Goal: Information Seeking & Learning: Check status

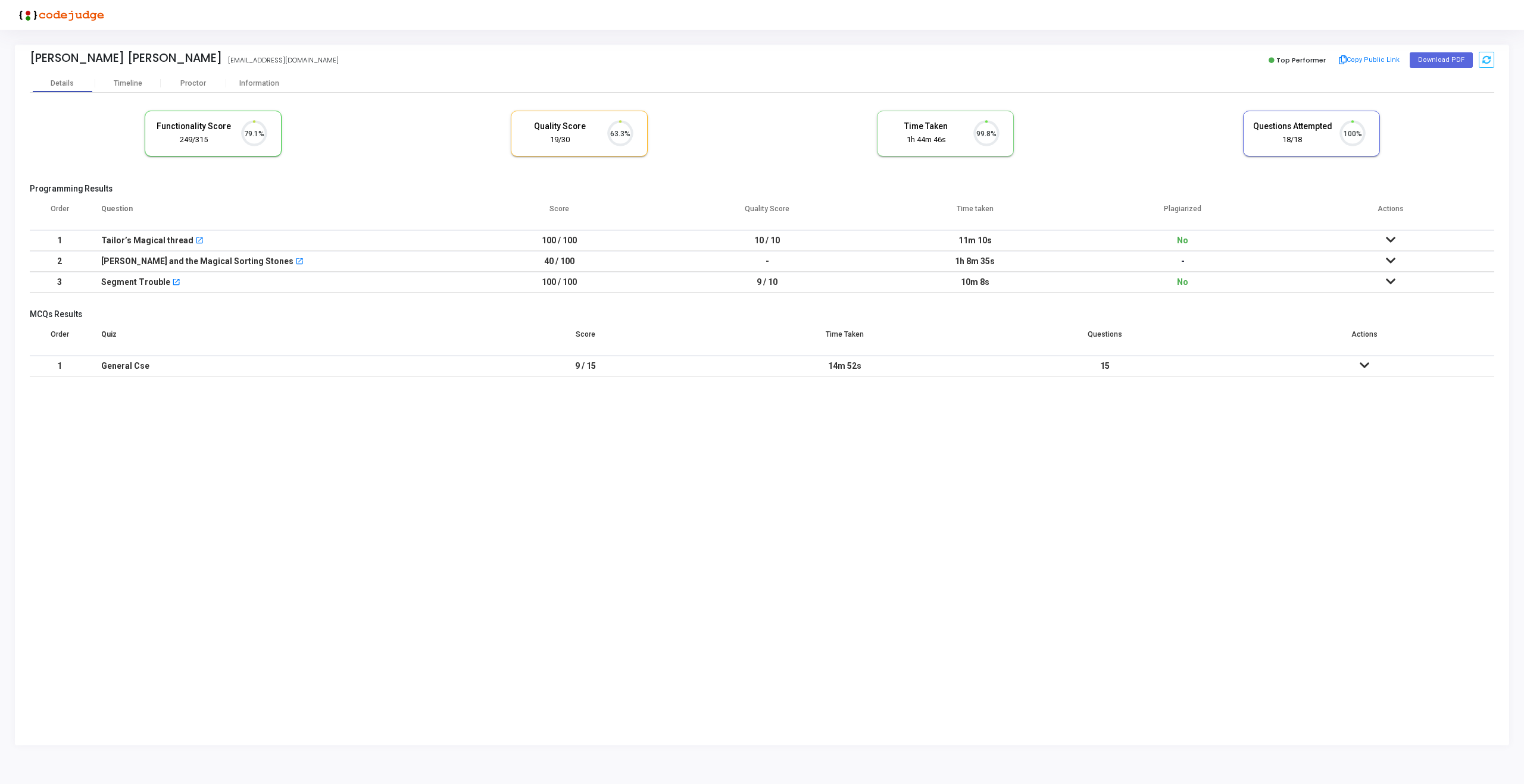
scroll to position [25, 31]
click at [183, 83] on div "Proctor" at bounding box center [193, 83] width 66 height 9
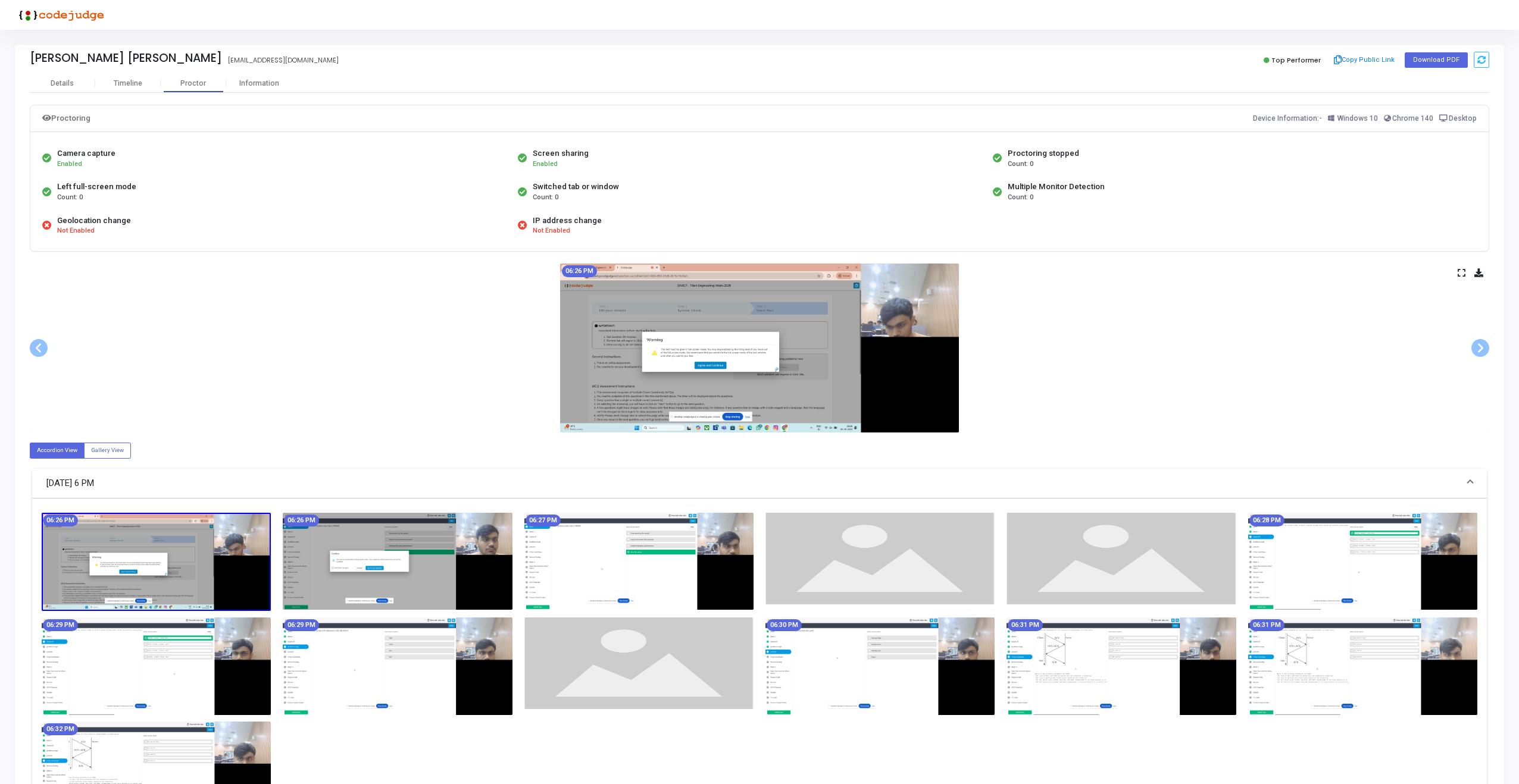
click at [1459, 271] on icon at bounding box center [1461, 272] width 8 height 7
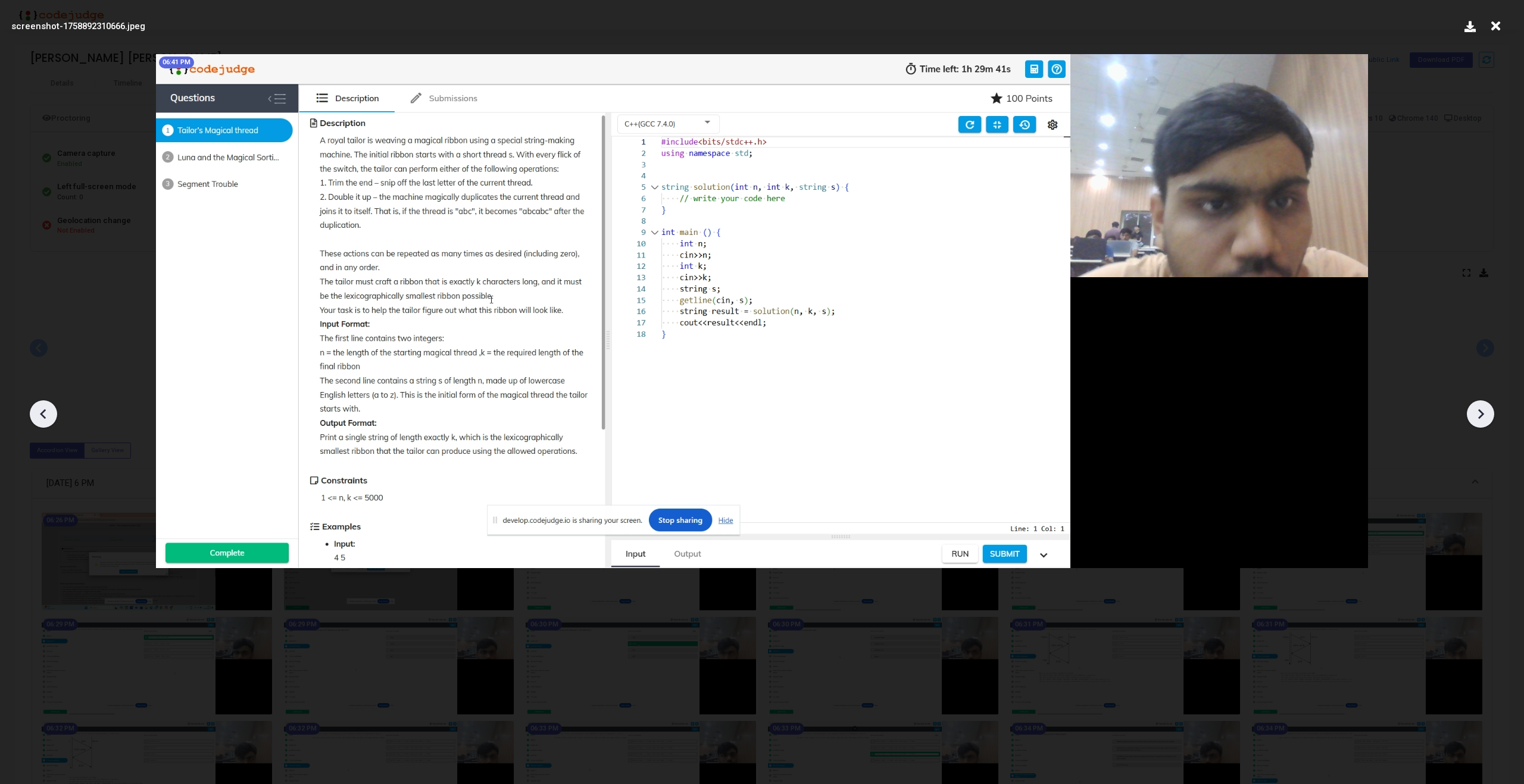
click at [1481, 417] on icon at bounding box center [1481, 414] width 6 height 10
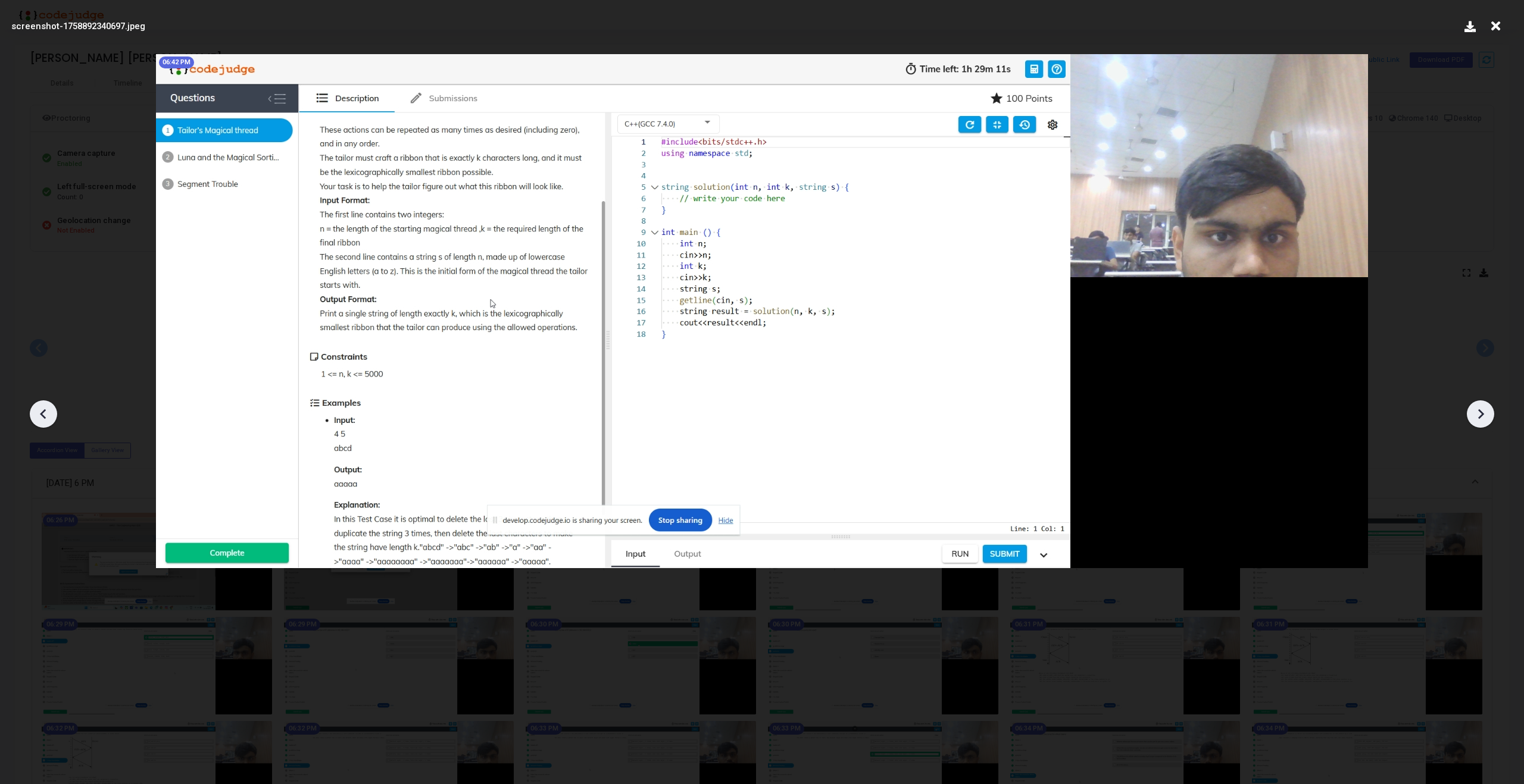
click at [46, 416] on icon at bounding box center [43, 414] width 18 height 18
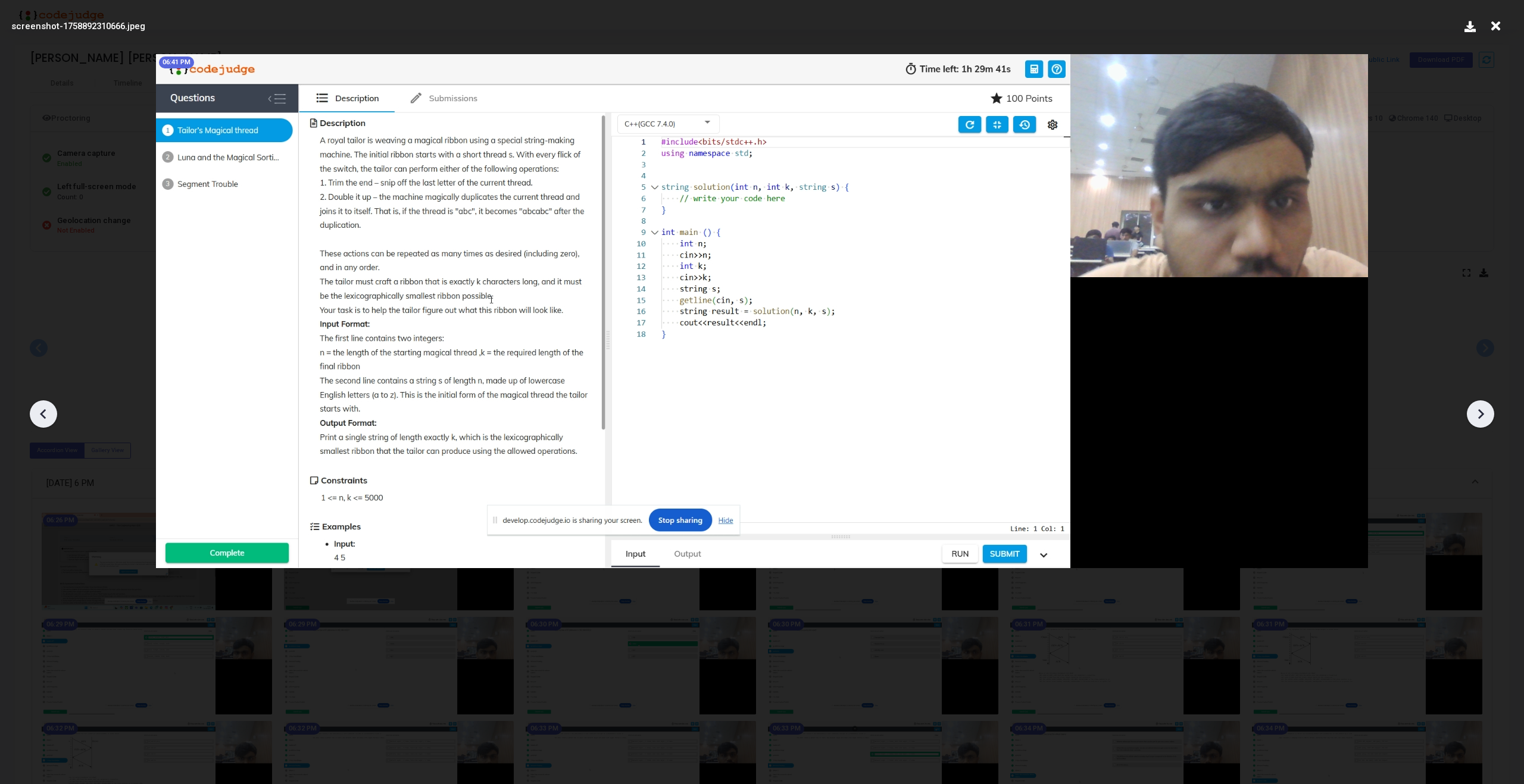
click at [1487, 417] on icon at bounding box center [1480, 414] width 18 height 18
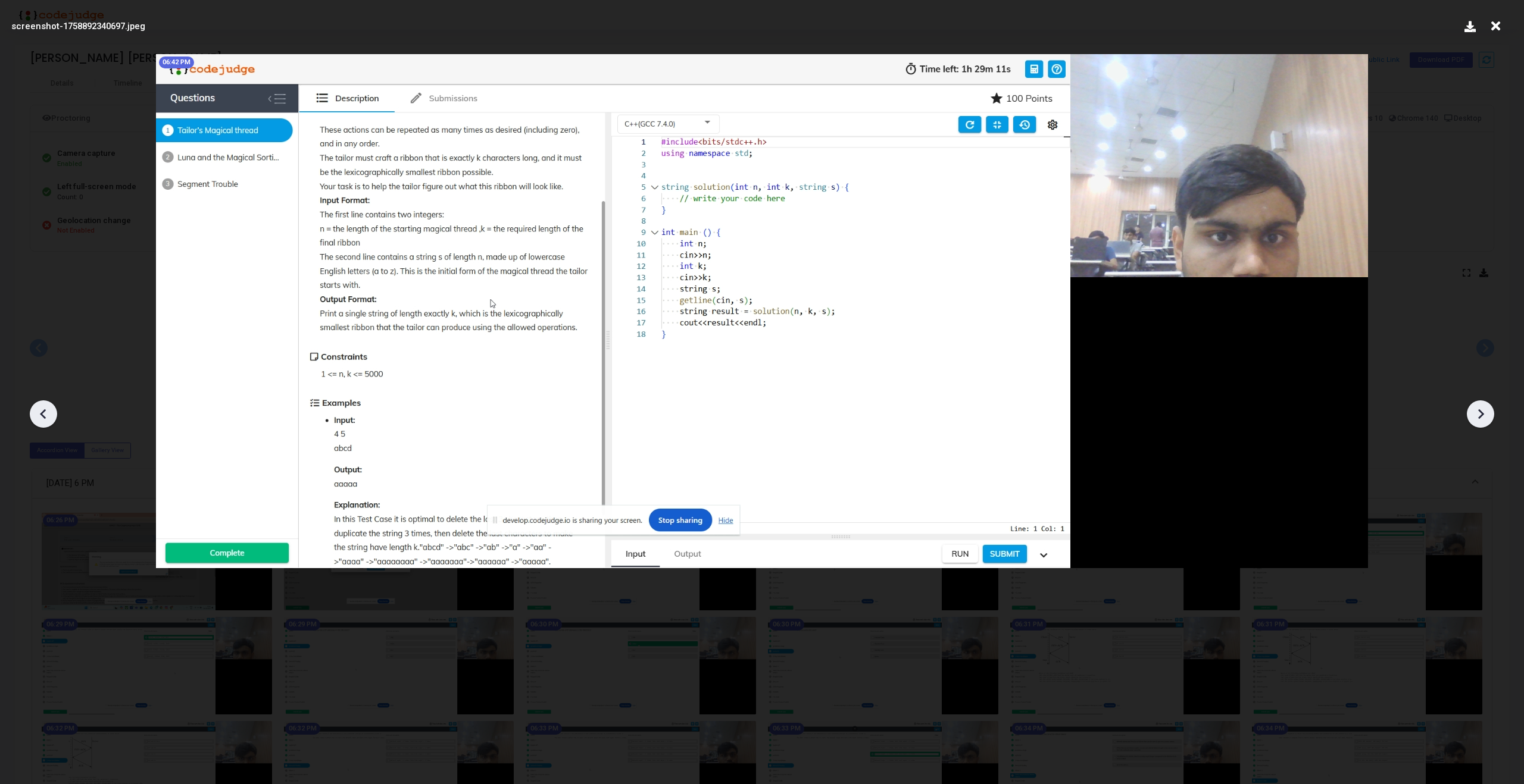
click at [1487, 417] on icon at bounding box center [1480, 414] width 18 height 18
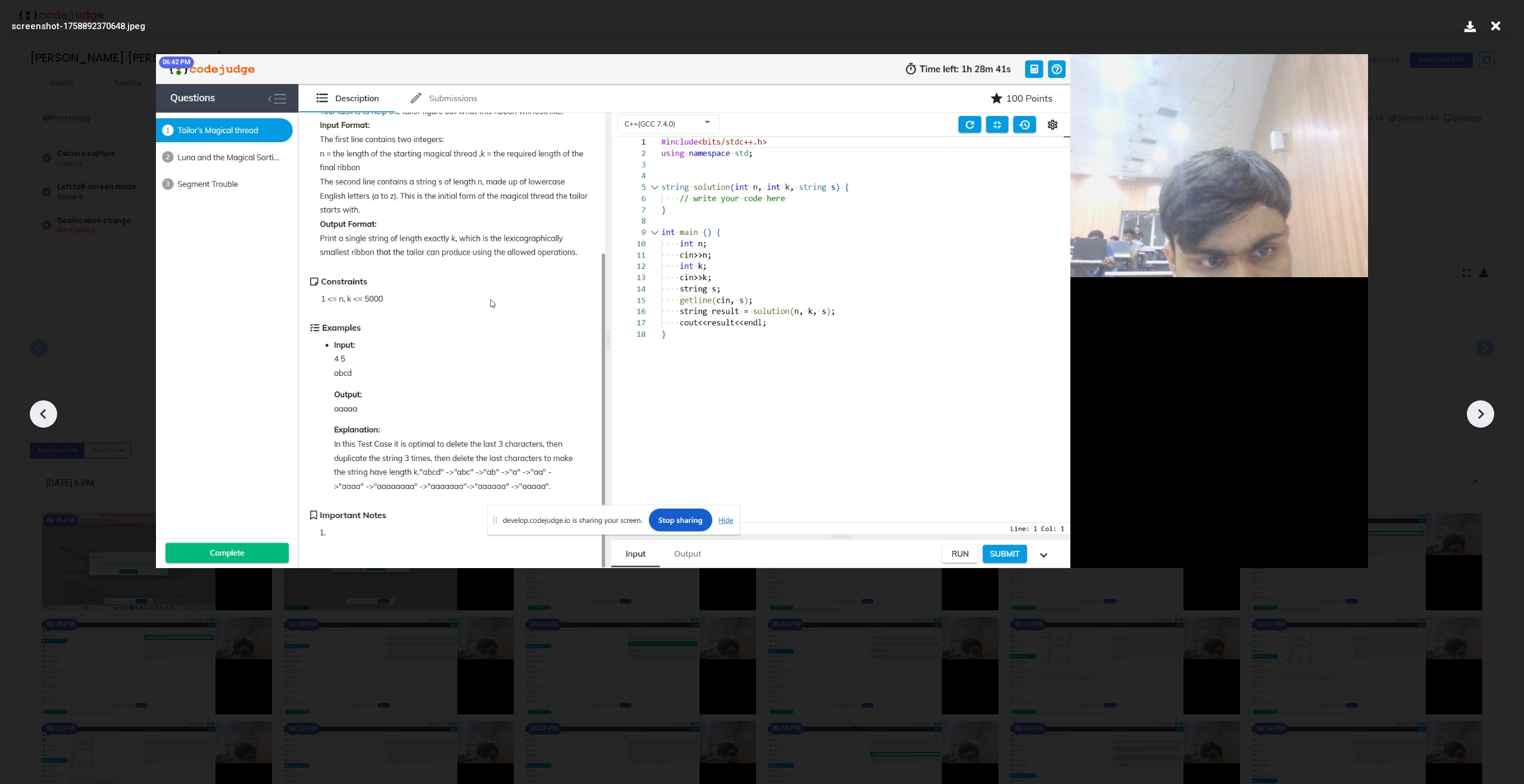
click at [1487, 417] on icon at bounding box center [1480, 414] width 18 height 18
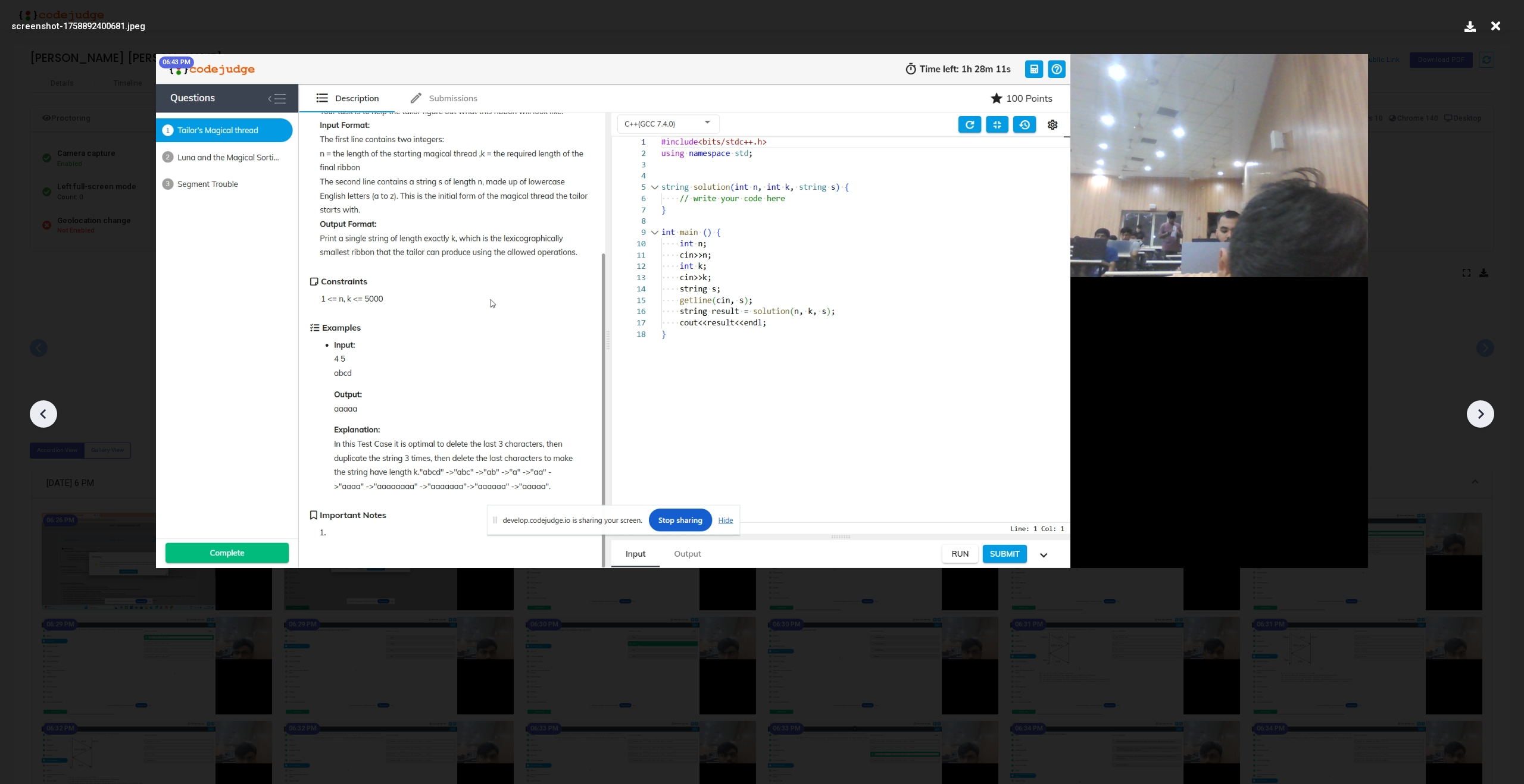
click at [1487, 417] on icon at bounding box center [1480, 414] width 18 height 18
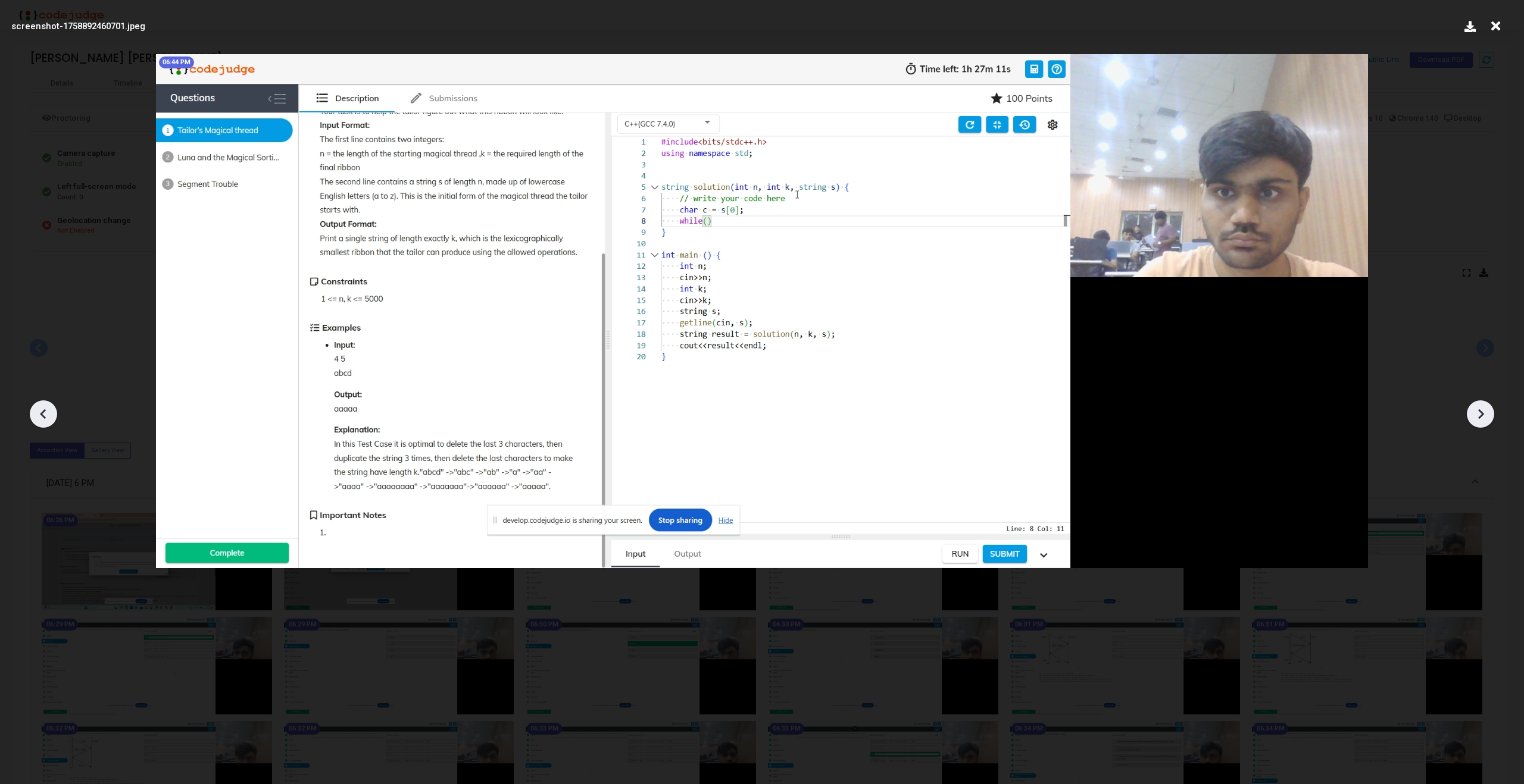
click at [1487, 417] on icon at bounding box center [1480, 414] width 18 height 18
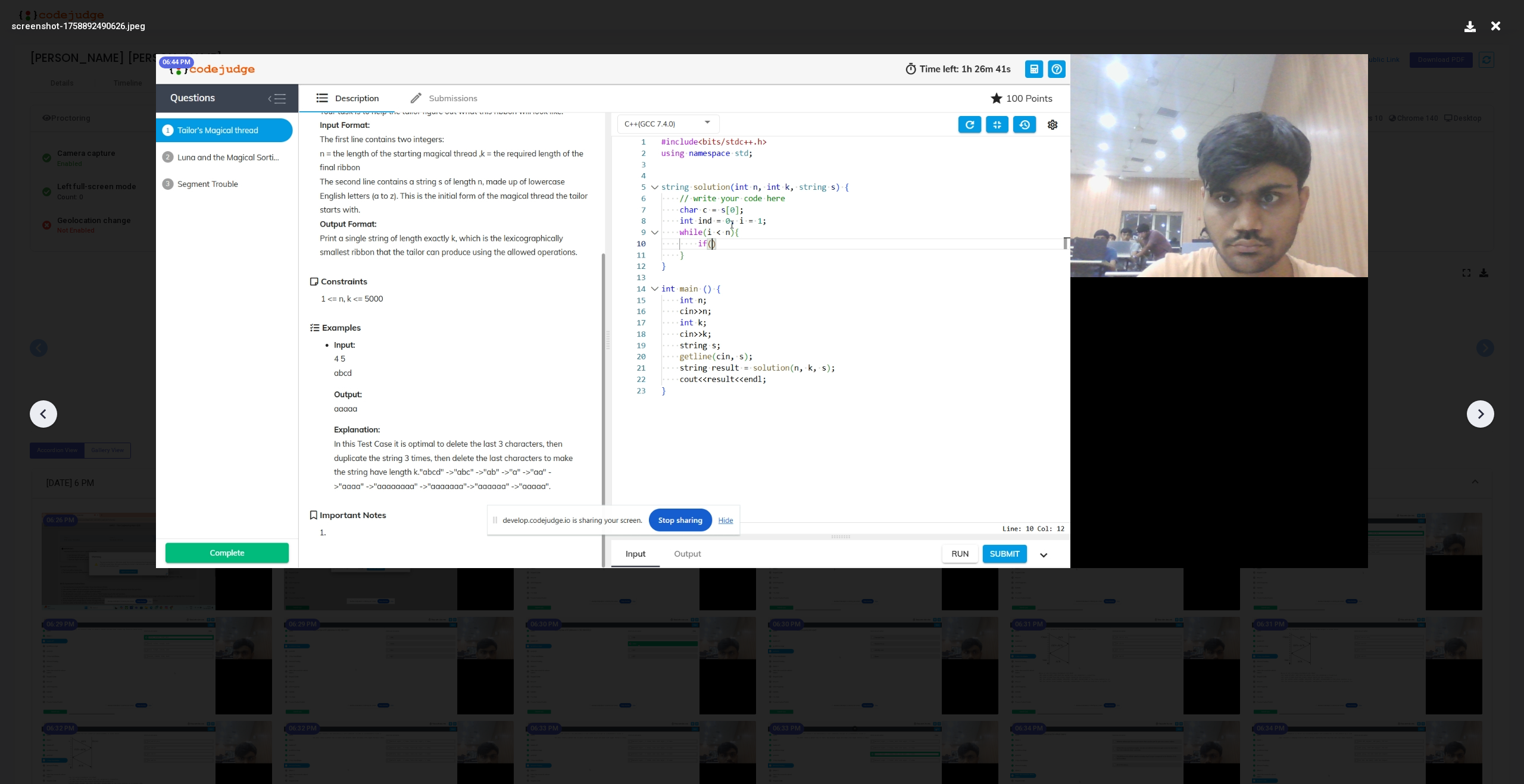
click at [1487, 417] on icon at bounding box center [1480, 414] width 18 height 18
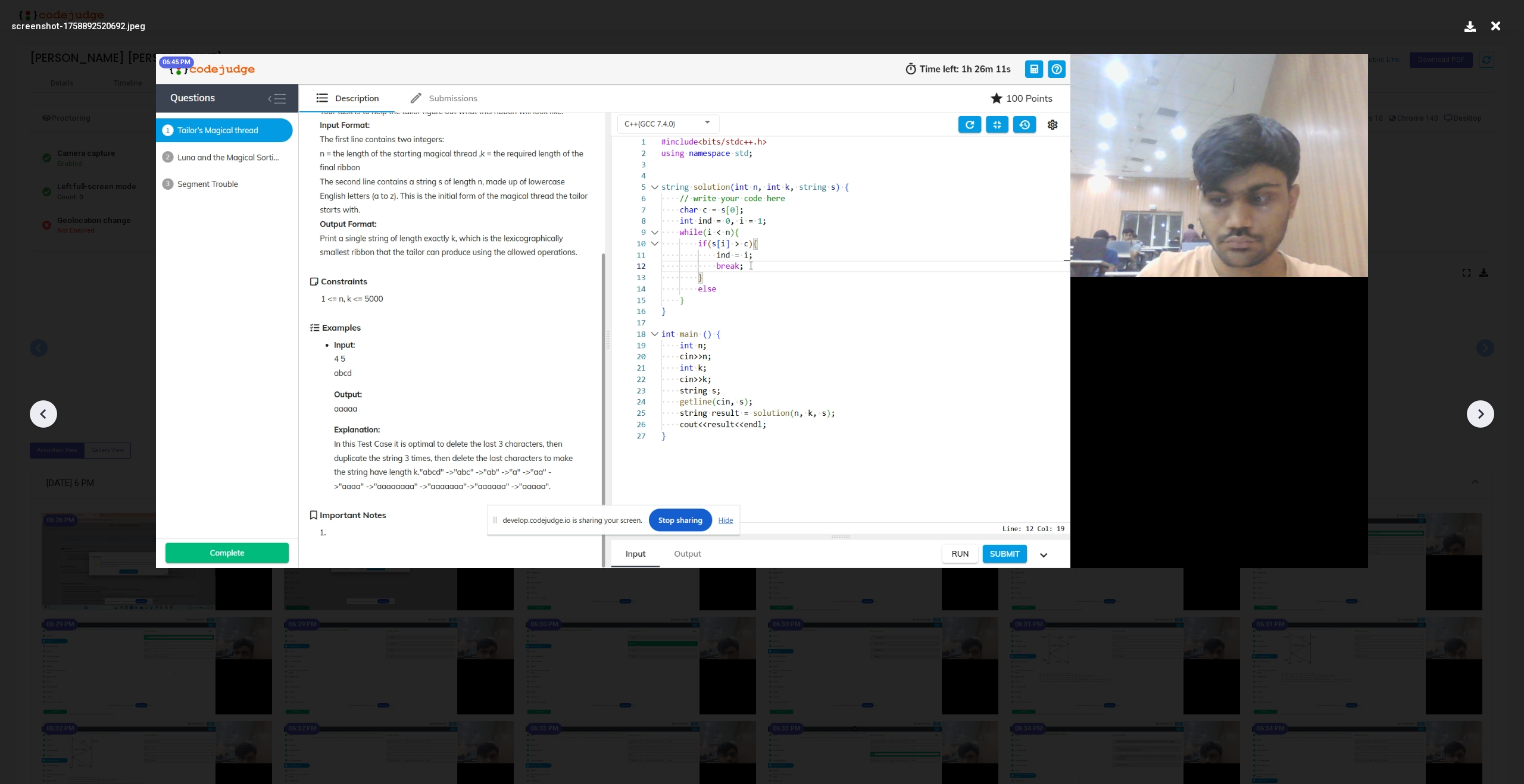
click at [1487, 417] on icon at bounding box center [1480, 414] width 18 height 18
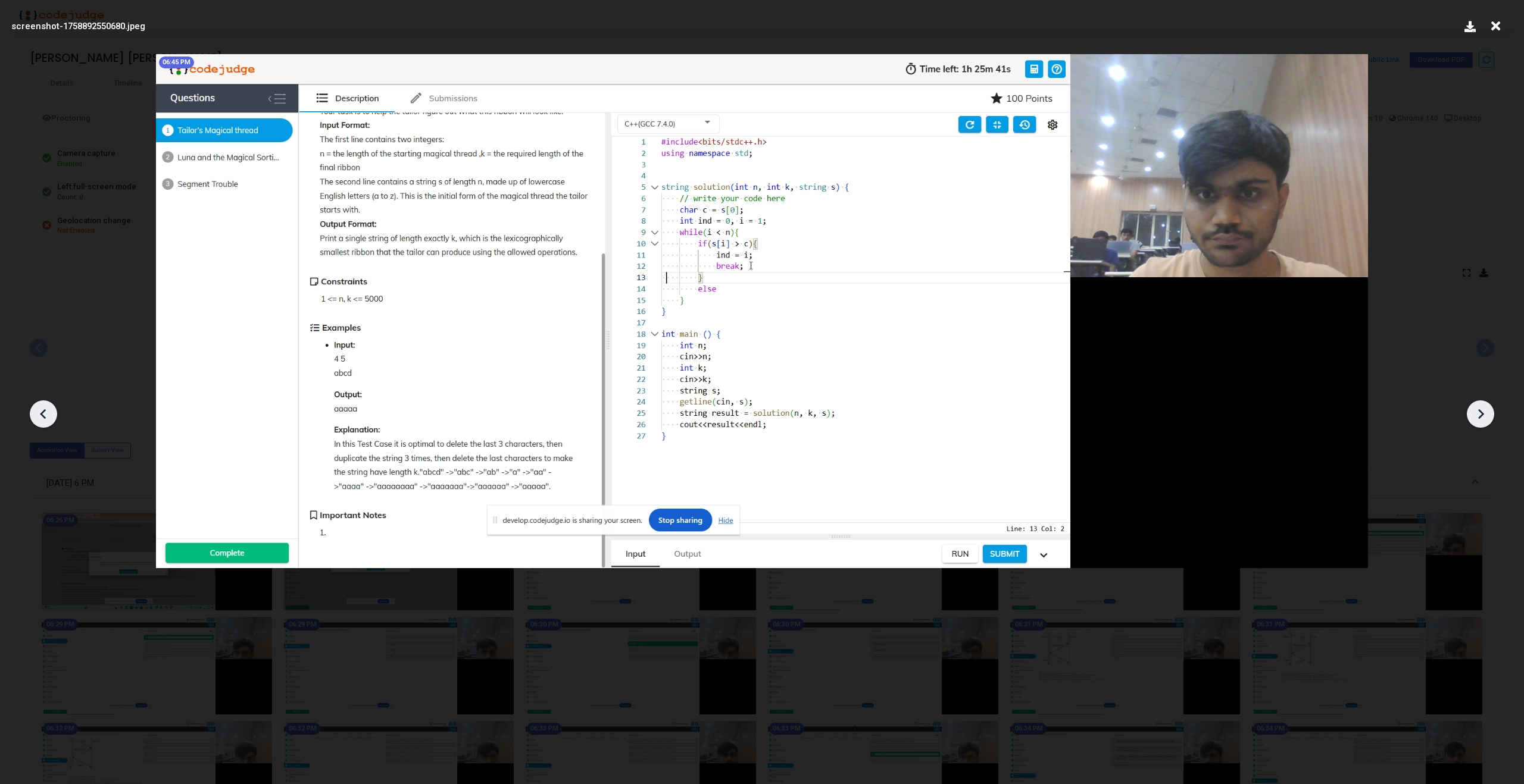
click at [1487, 417] on icon at bounding box center [1480, 414] width 18 height 18
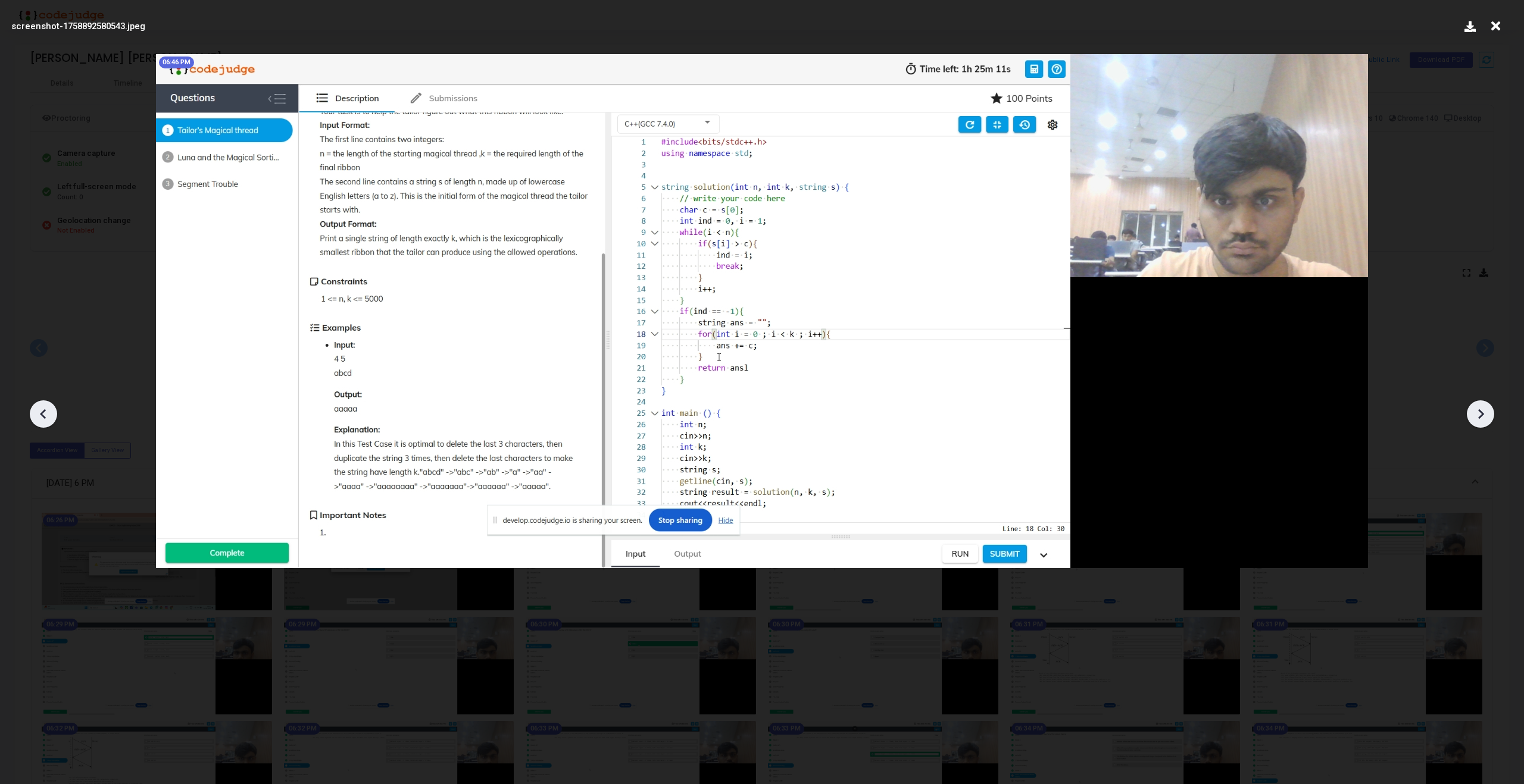
click at [1487, 417] on icon at bounding box center [1480, 414] width 18 height 18
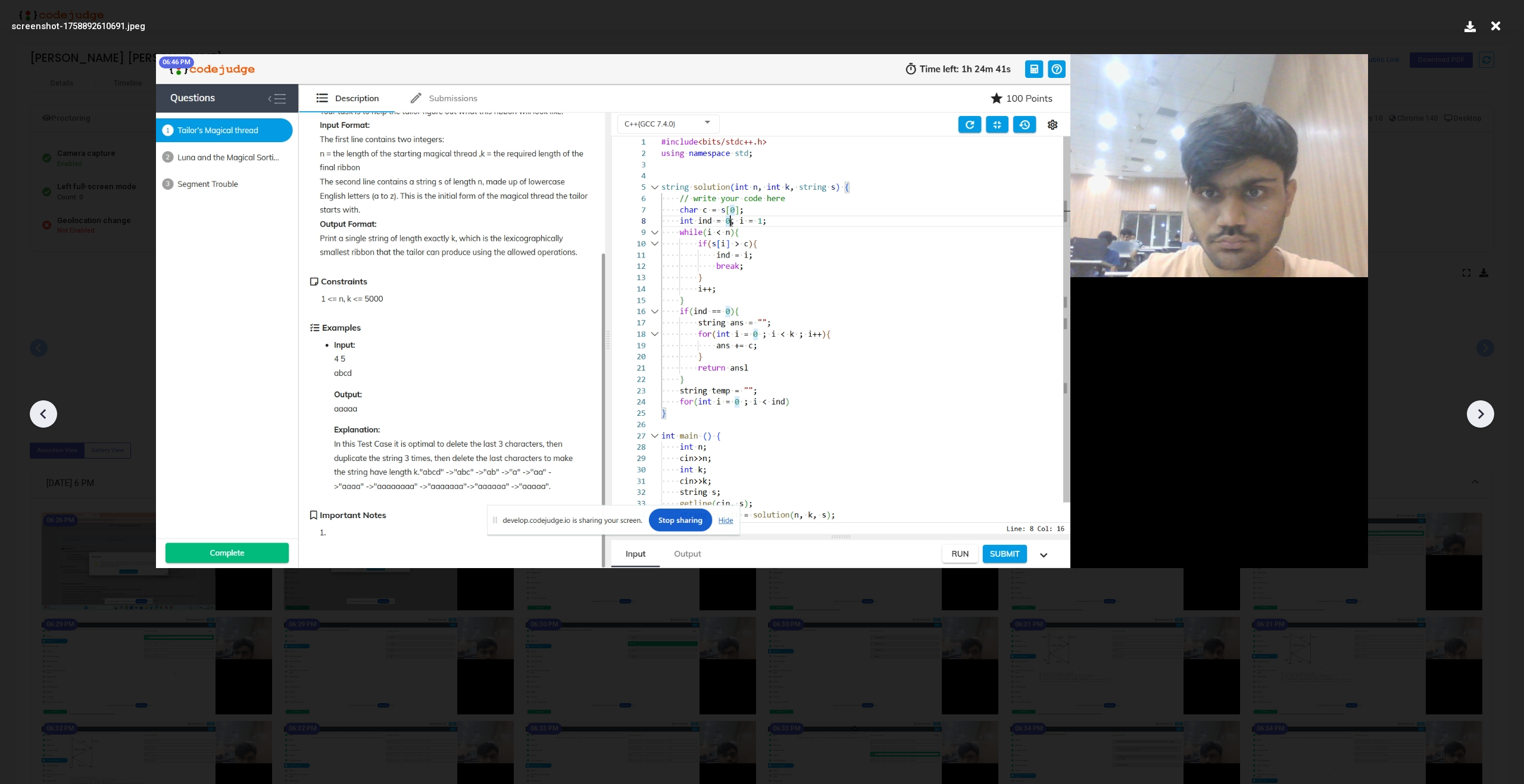
click at [1487, 417] on icon at bounding box center [1480, 414] width 18 height 18
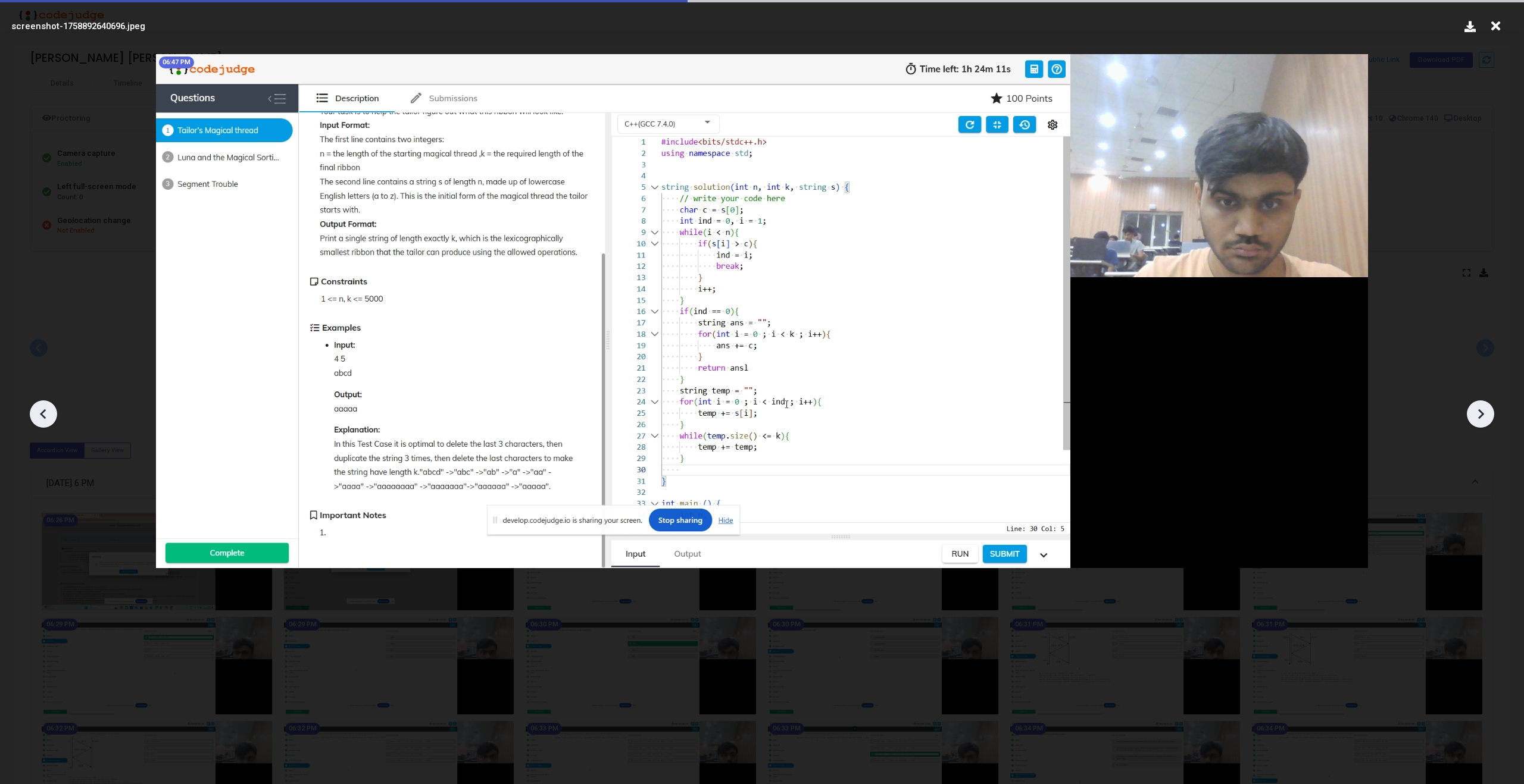
click at [1487, 417] on icon at bounding box center [1480, 414] width 18 height 18
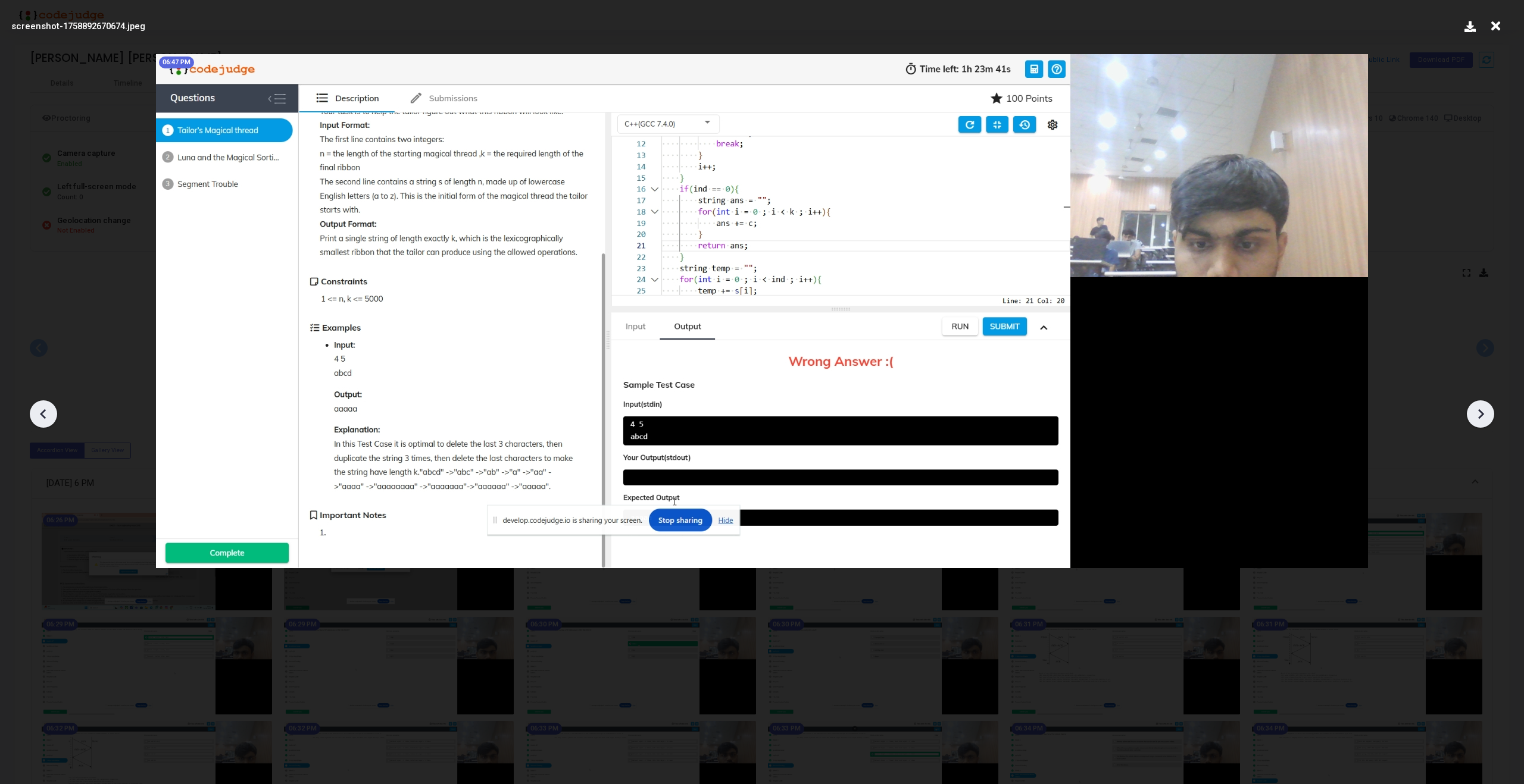
click at [1487, 417] on icon at bounding box center [1480, 414] width 18 height 18
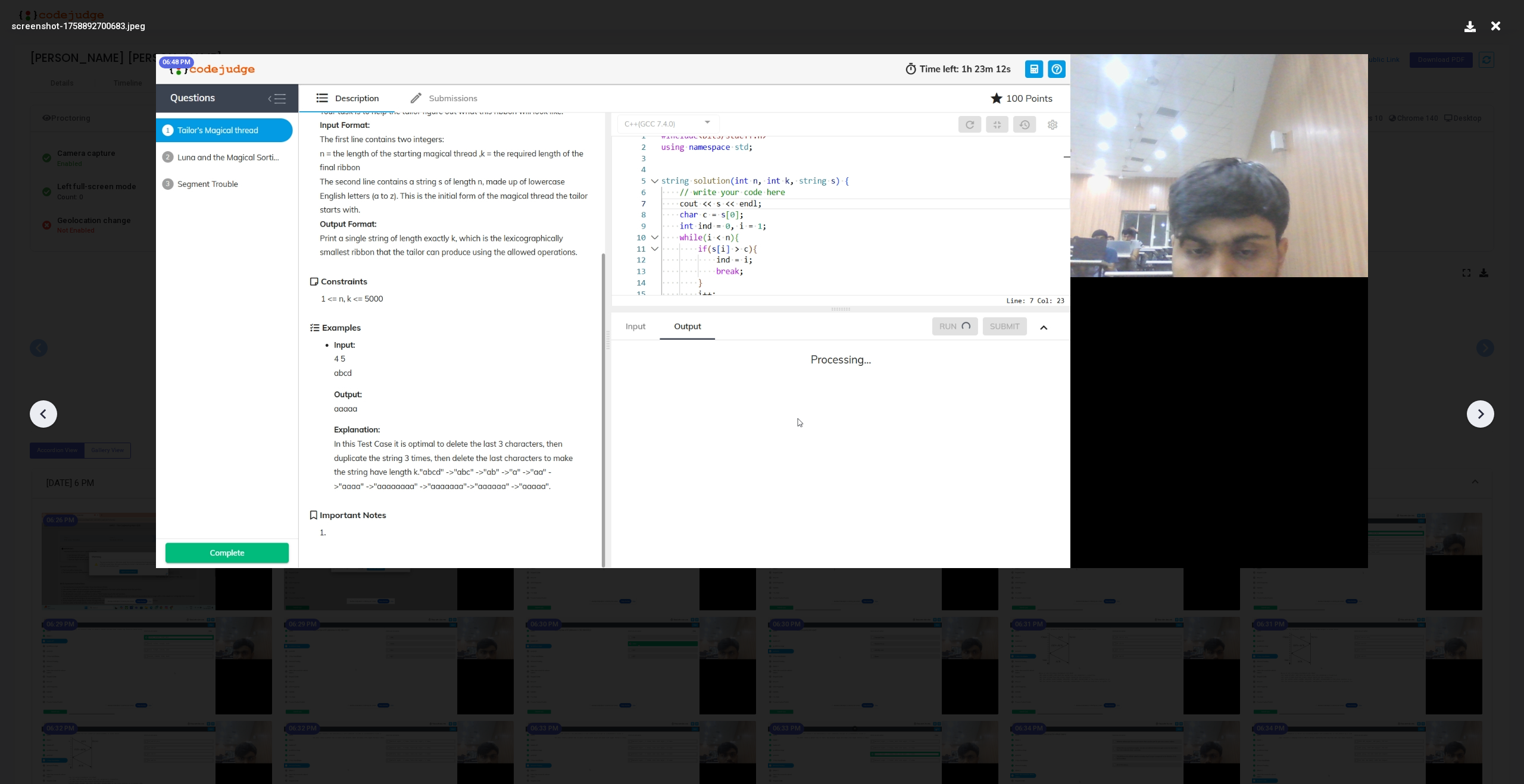
click at [1487, 417] on icon at bounding box center [1480, 414] width 18 height 18
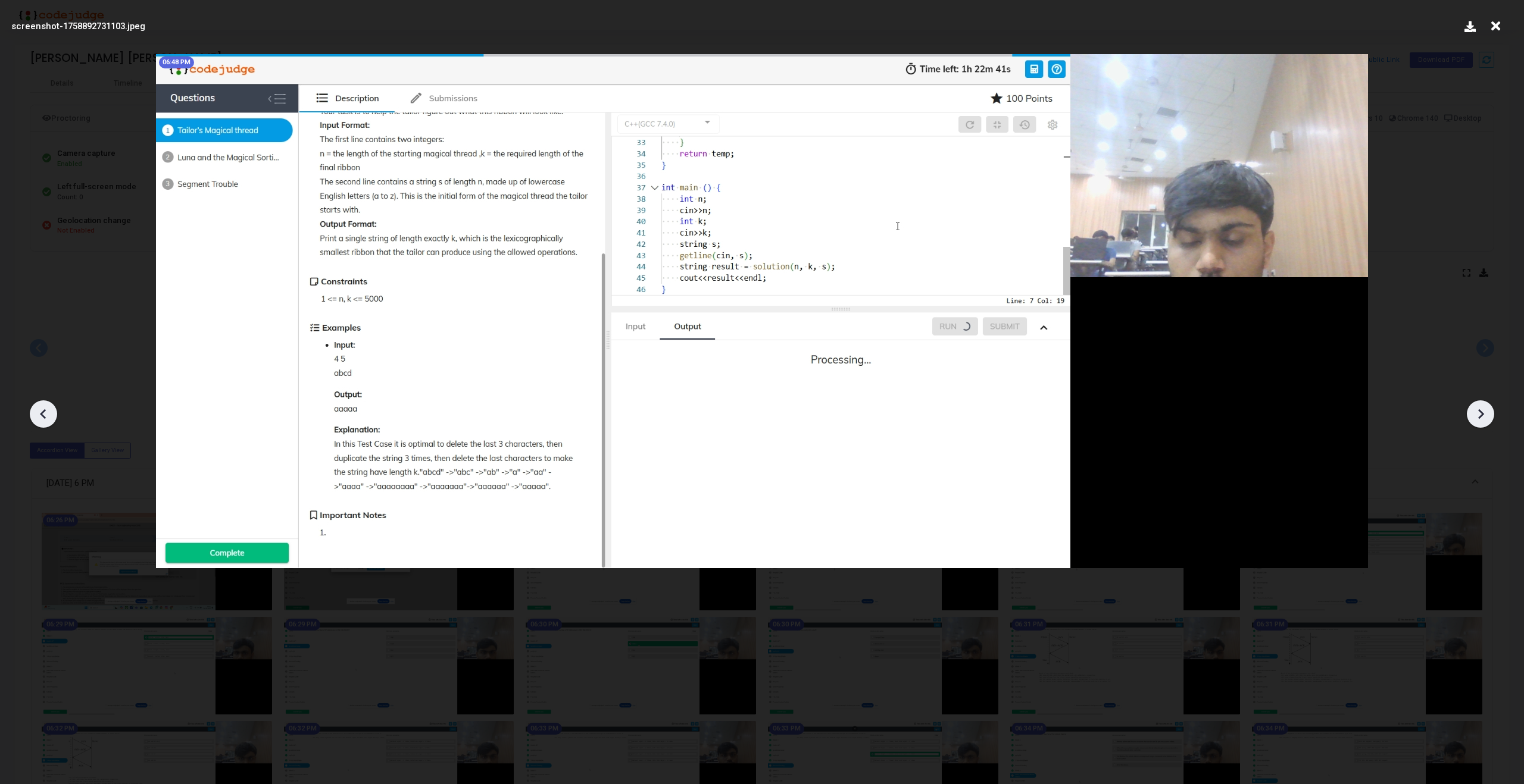
click at [1487, 417] on icon at bounding box center [1480, 414] width 18 height 18
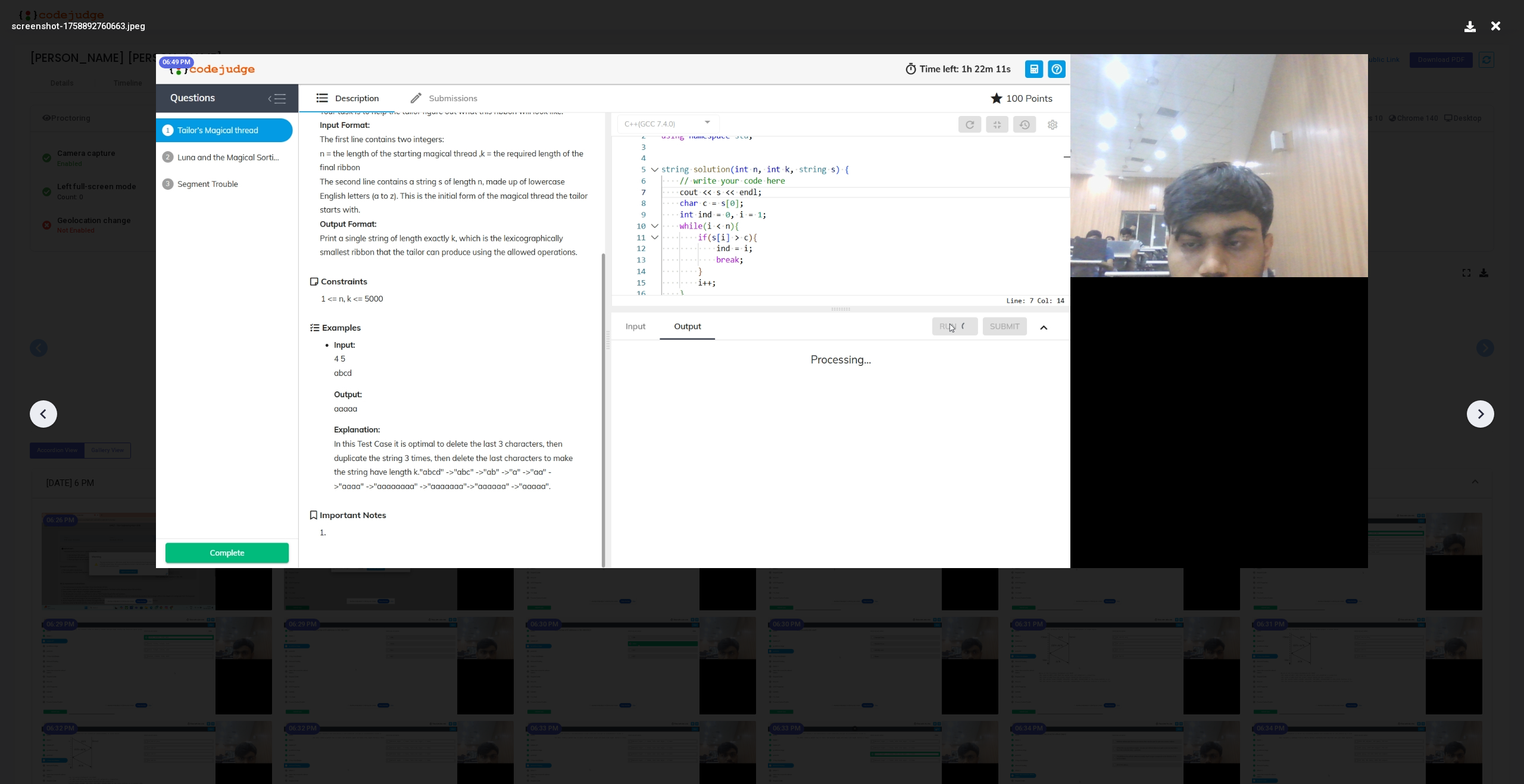
click at [1487, 417] on icon at bounding box center [1480, 414] width 18 height 18
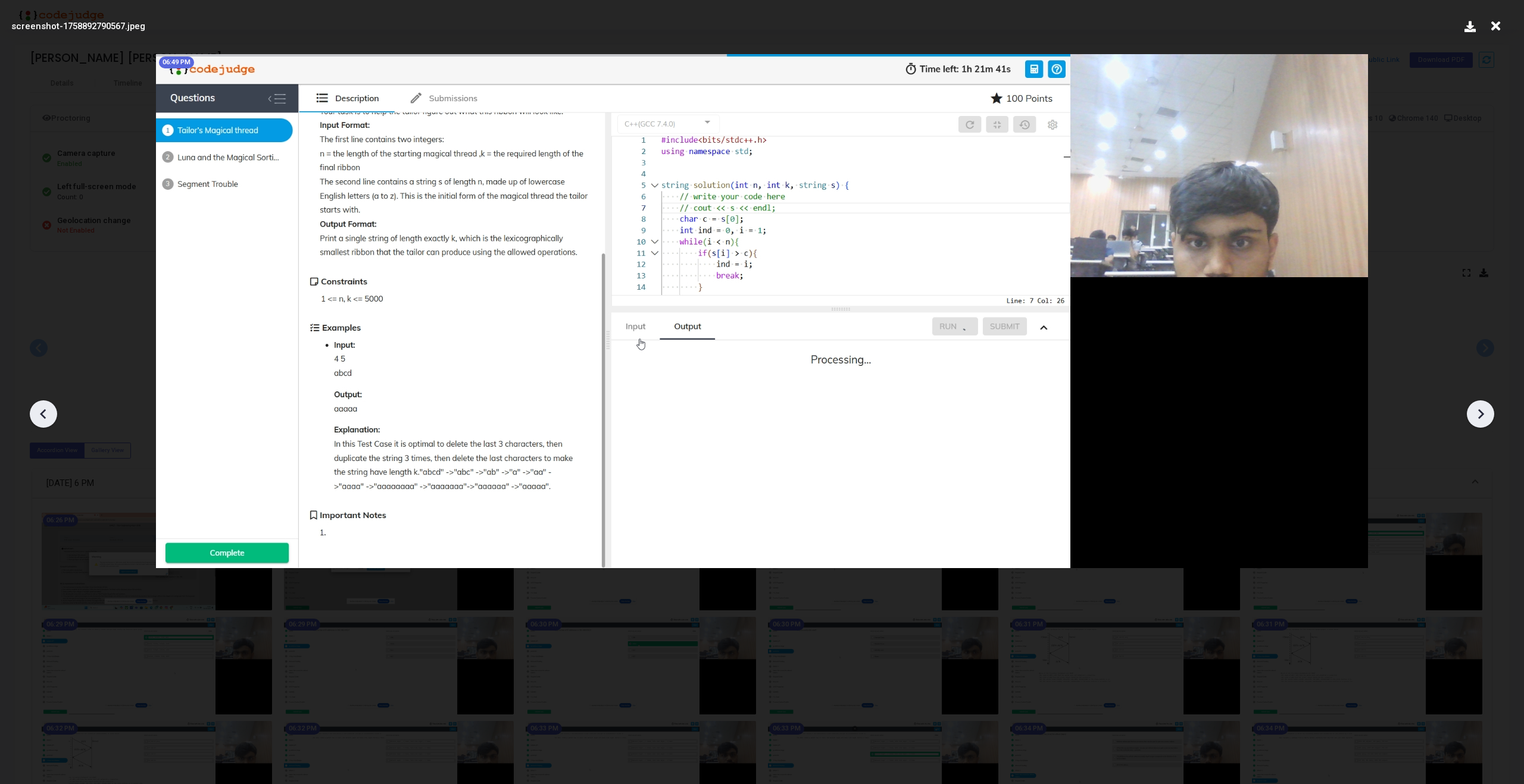
click at [1487, 417] on icon at bounding box center [1480, 414] width 18 height 18
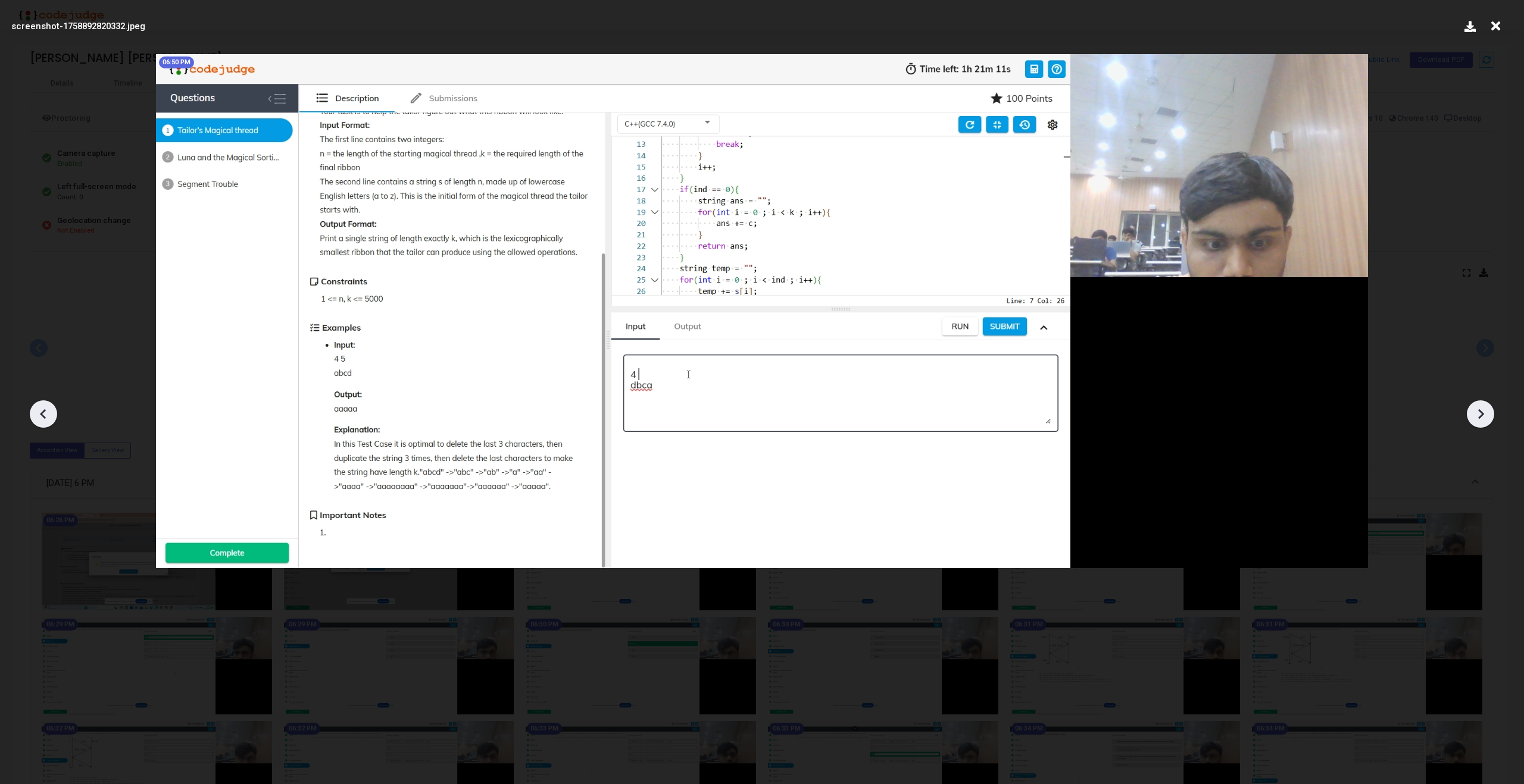
click at [37, 408] on icon at bounding box center [43, 414] width 18 height 18
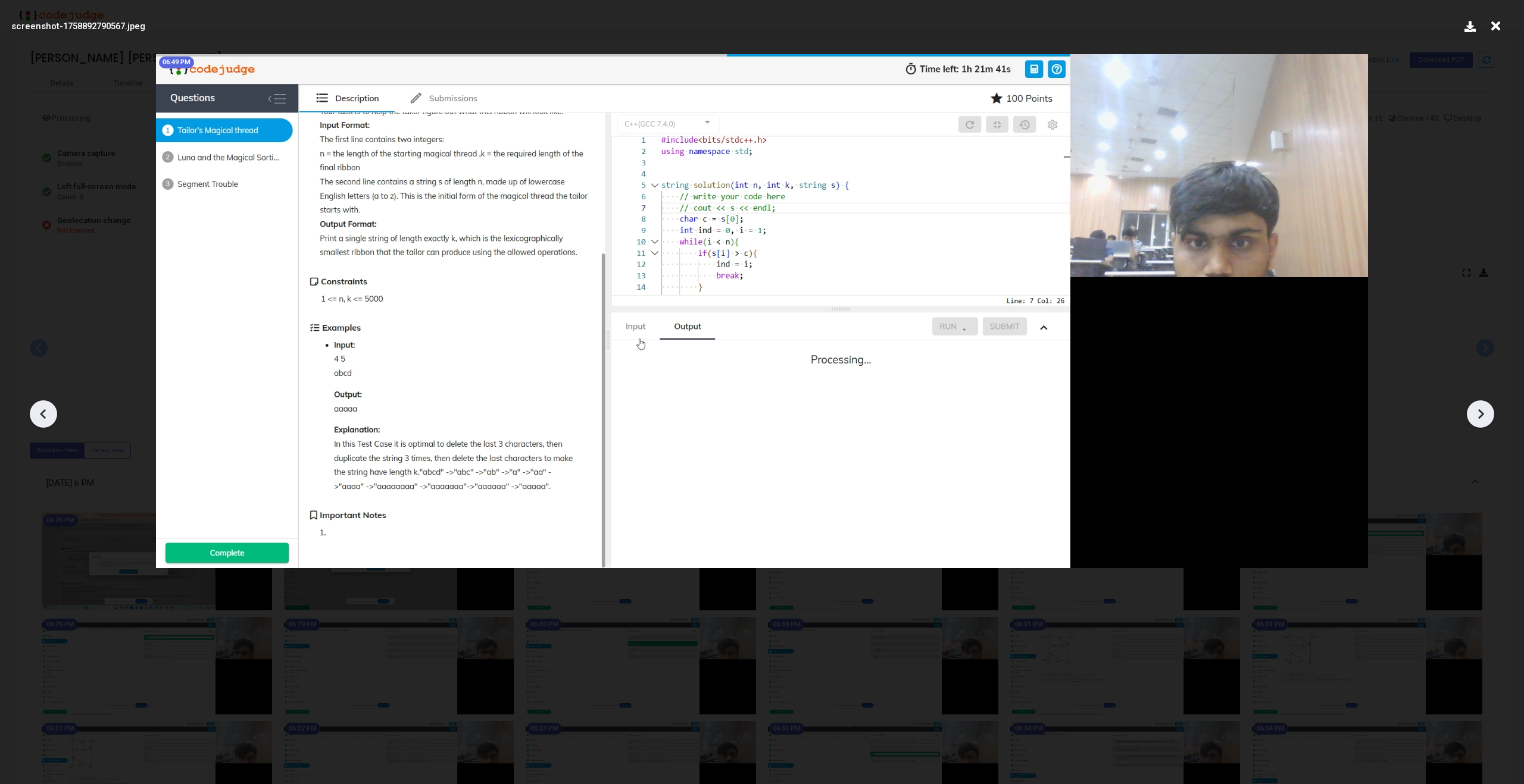
click at [37, 408] on icon at bounding box center [43, 414] width 18 height 18
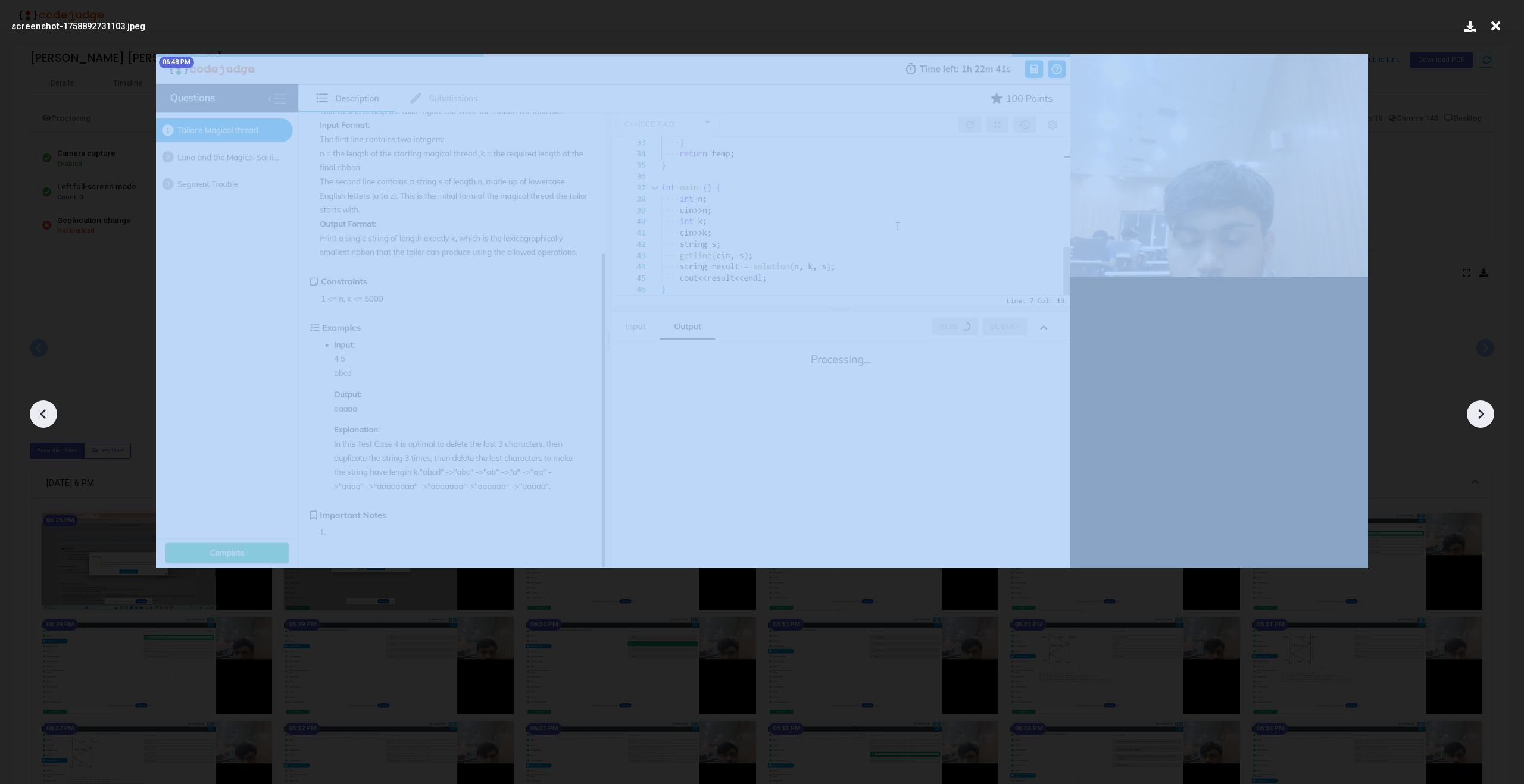
click at [37, 408] on icon at bounding box center [43, 414] width 18 height 18
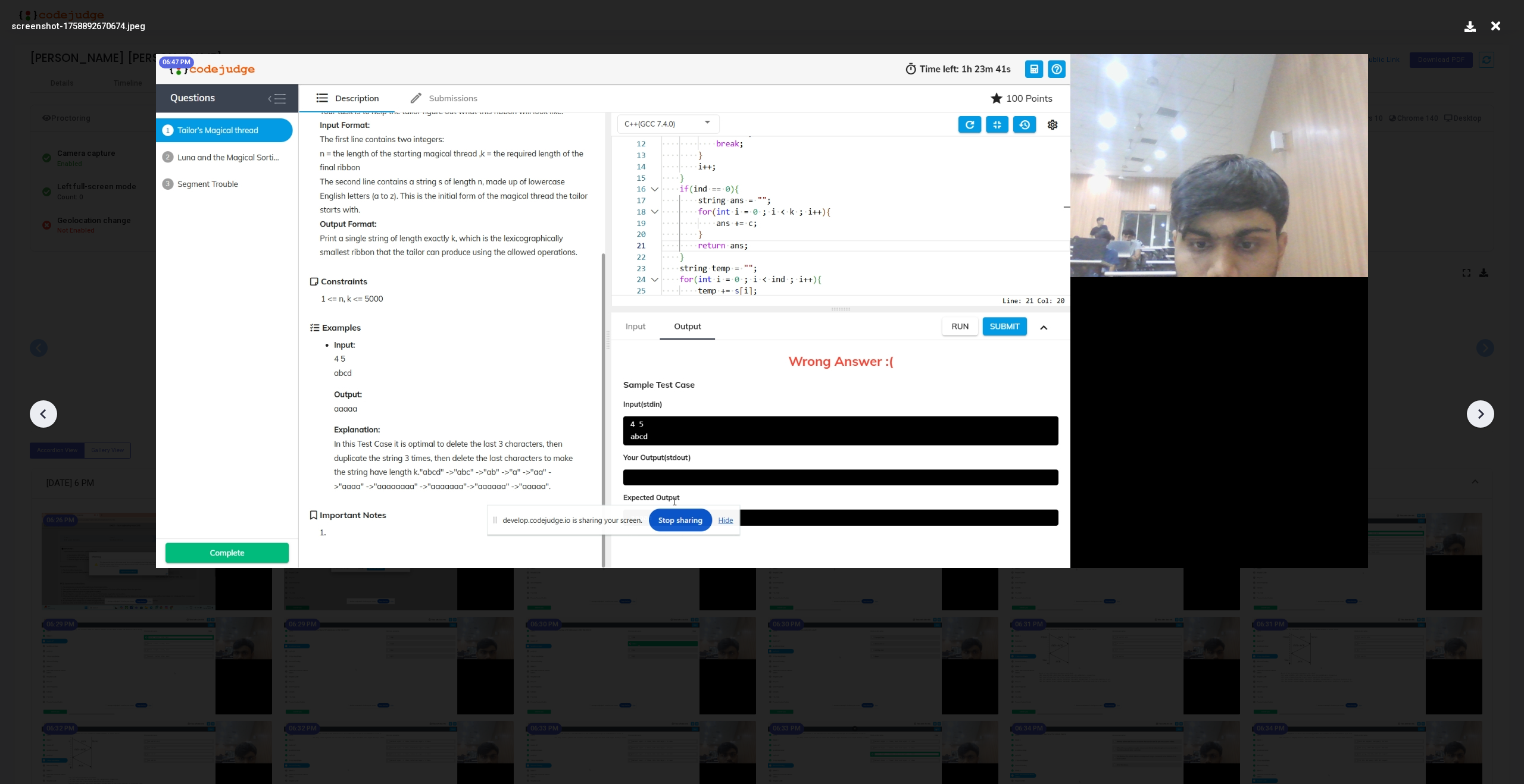
click at [37, 408] on icon at bounding box center [43, 414] width 18 height 18
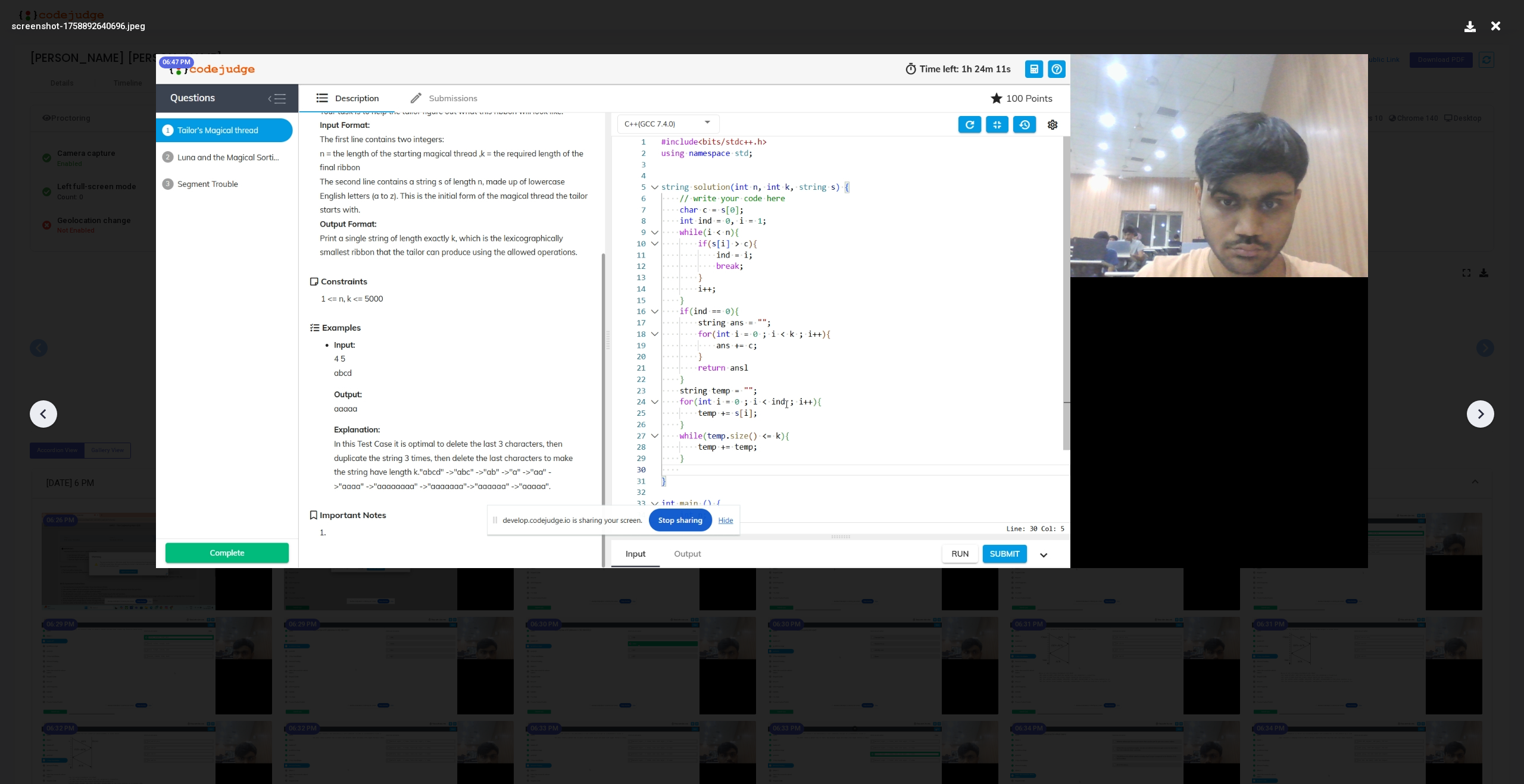
click at [37, 408] on icon at bounding box center [43, 414] width 18 height 18
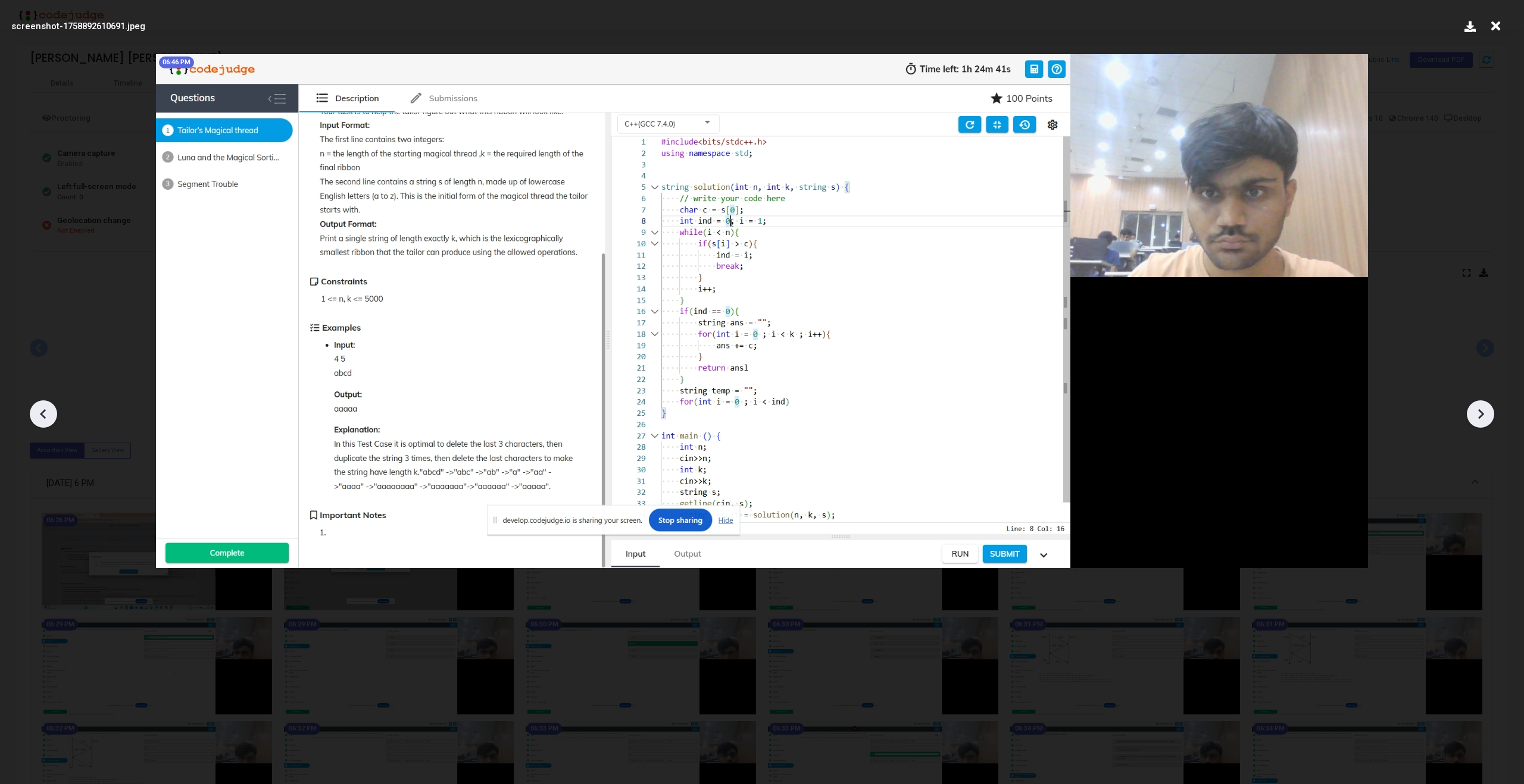
click at [1480, 414] on icon at bounding box center [1480, 414] width 18 height 18
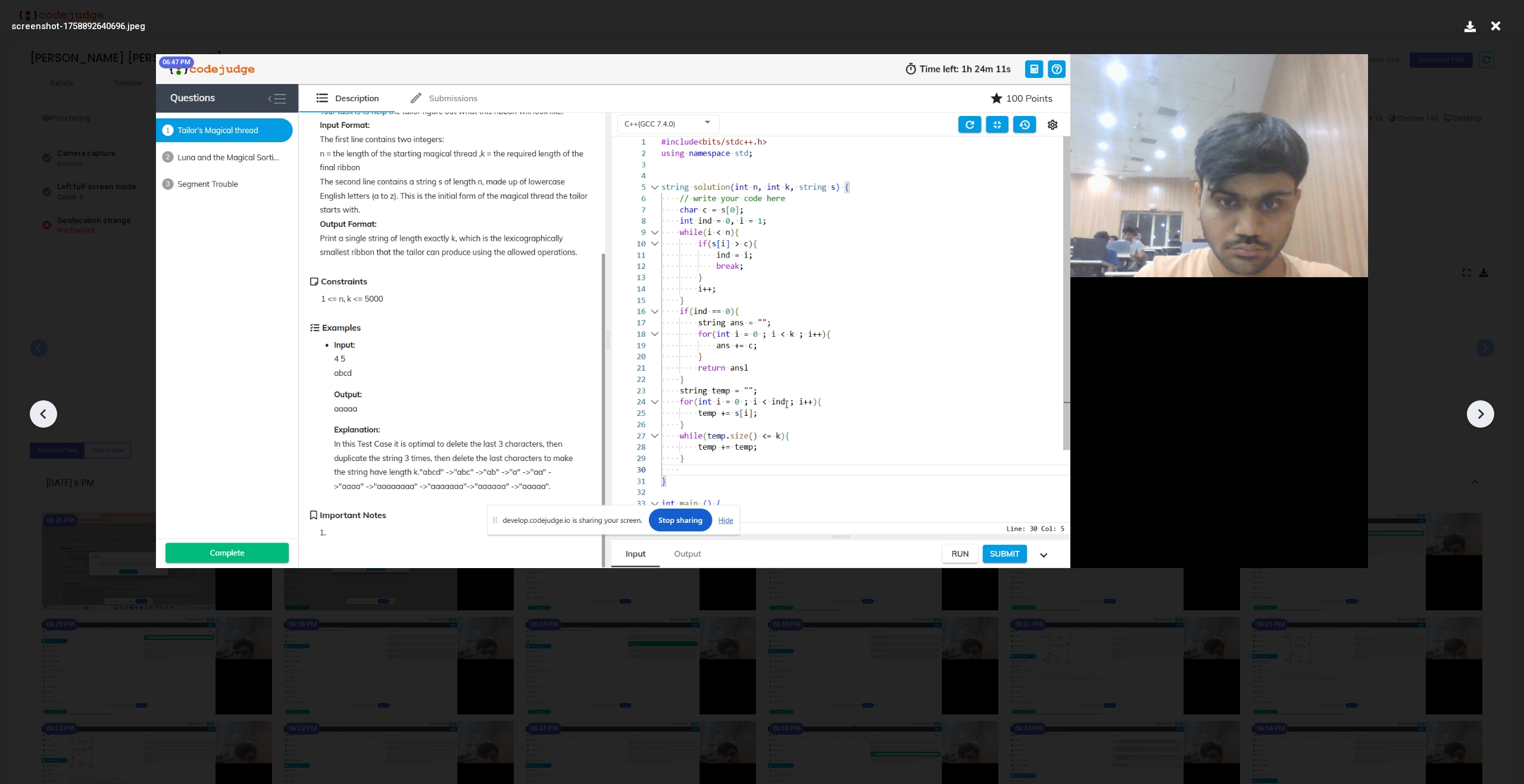
click at [1477, 412] on icon at bounding box center [1480, 414] width 18 height 18
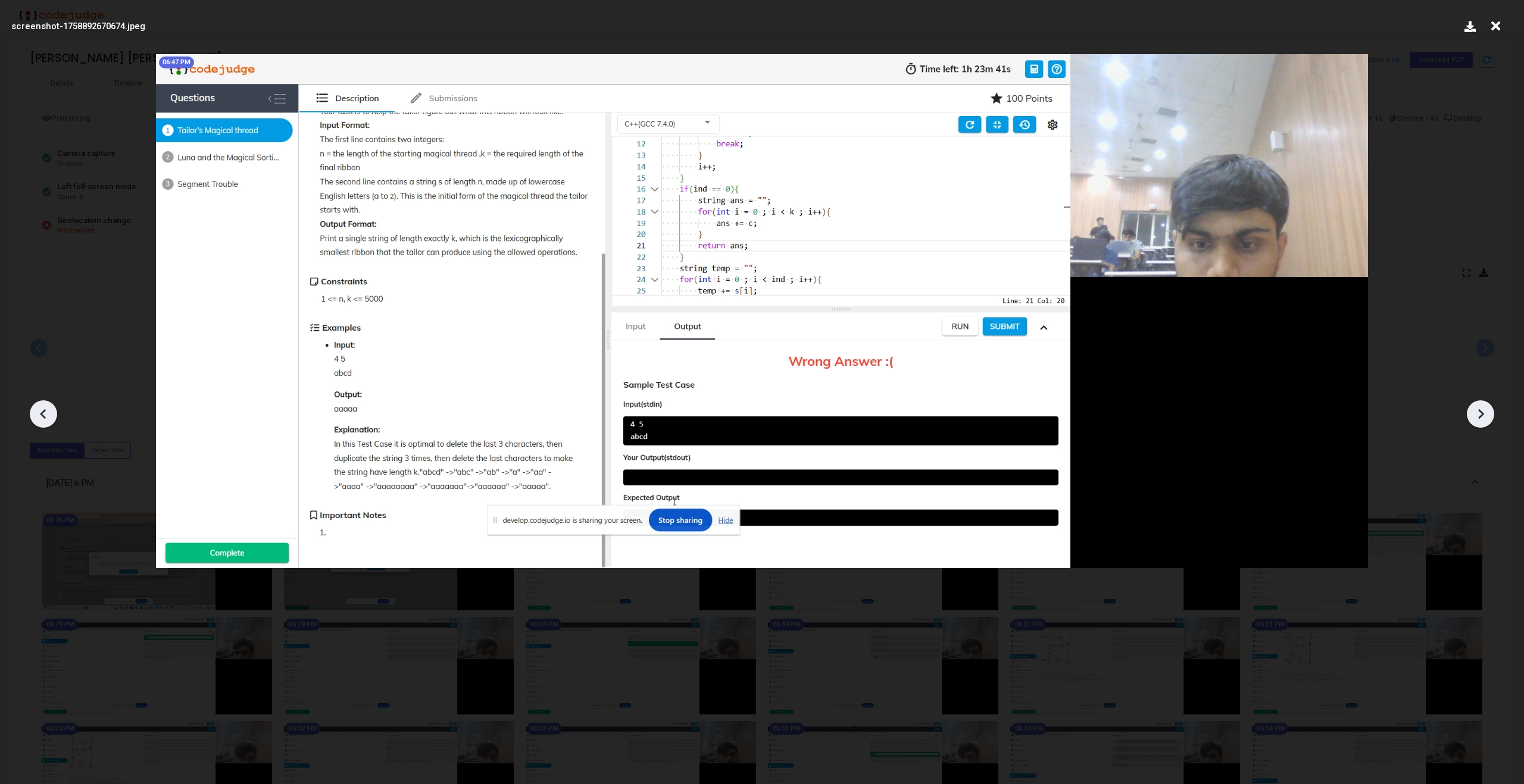
click at [1477, 412] on icon at bounding box center [1480, 414] width 18 height 18
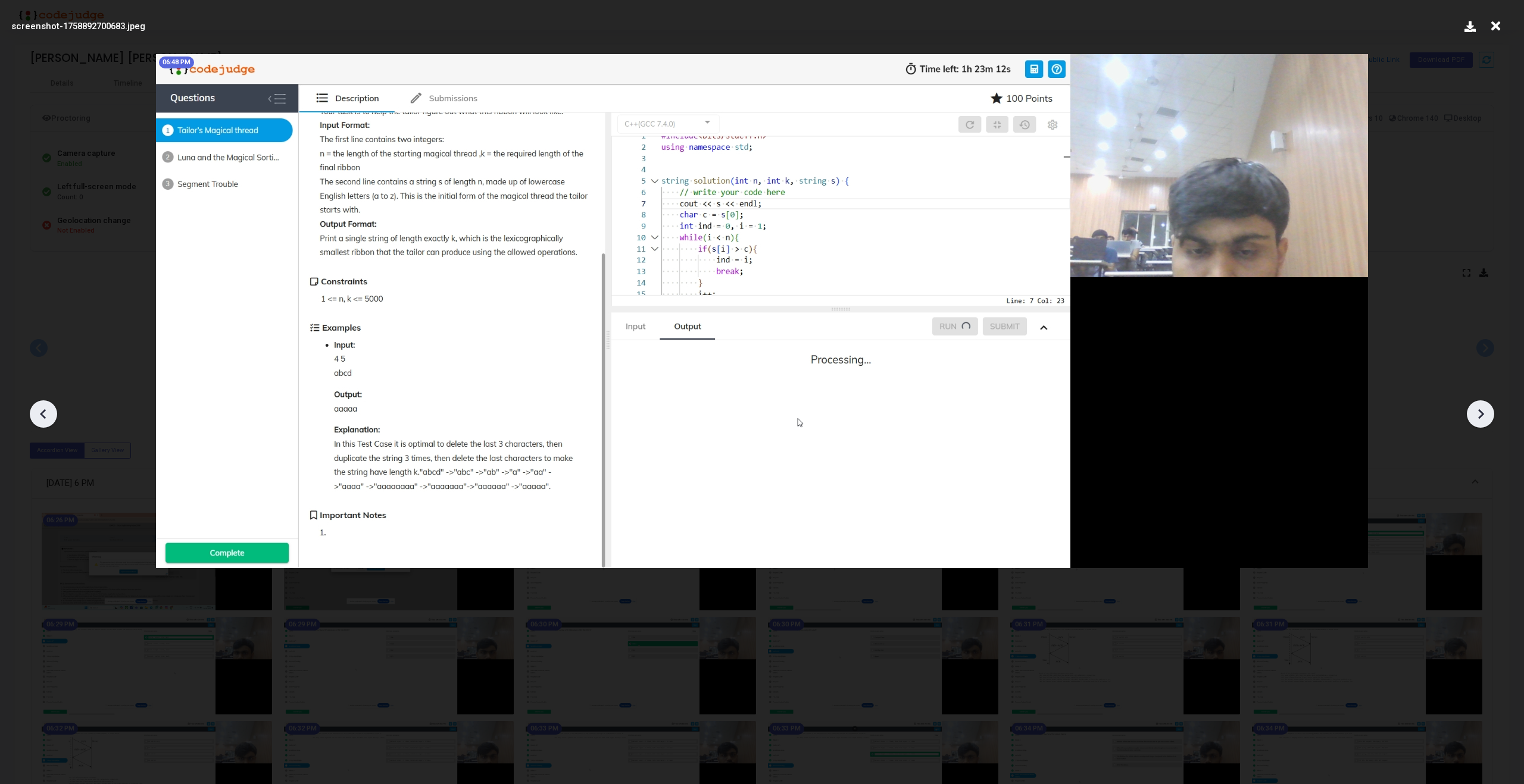
click at [1477, 412] on icon at bounding box center [1480, 414] width 18 height 18
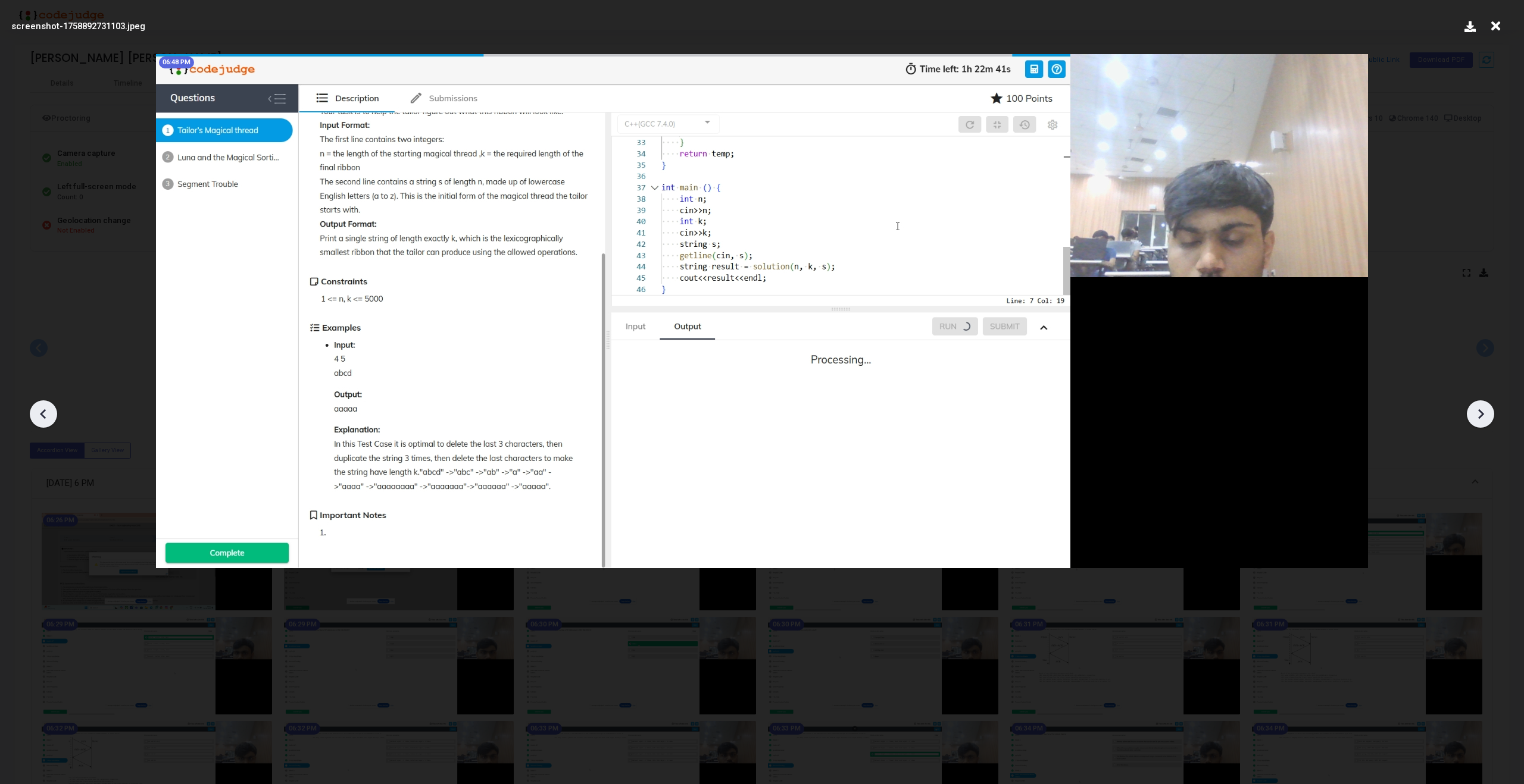
click at [1490, 416] on div at bounding box center [1481, 414] width 28 height 28
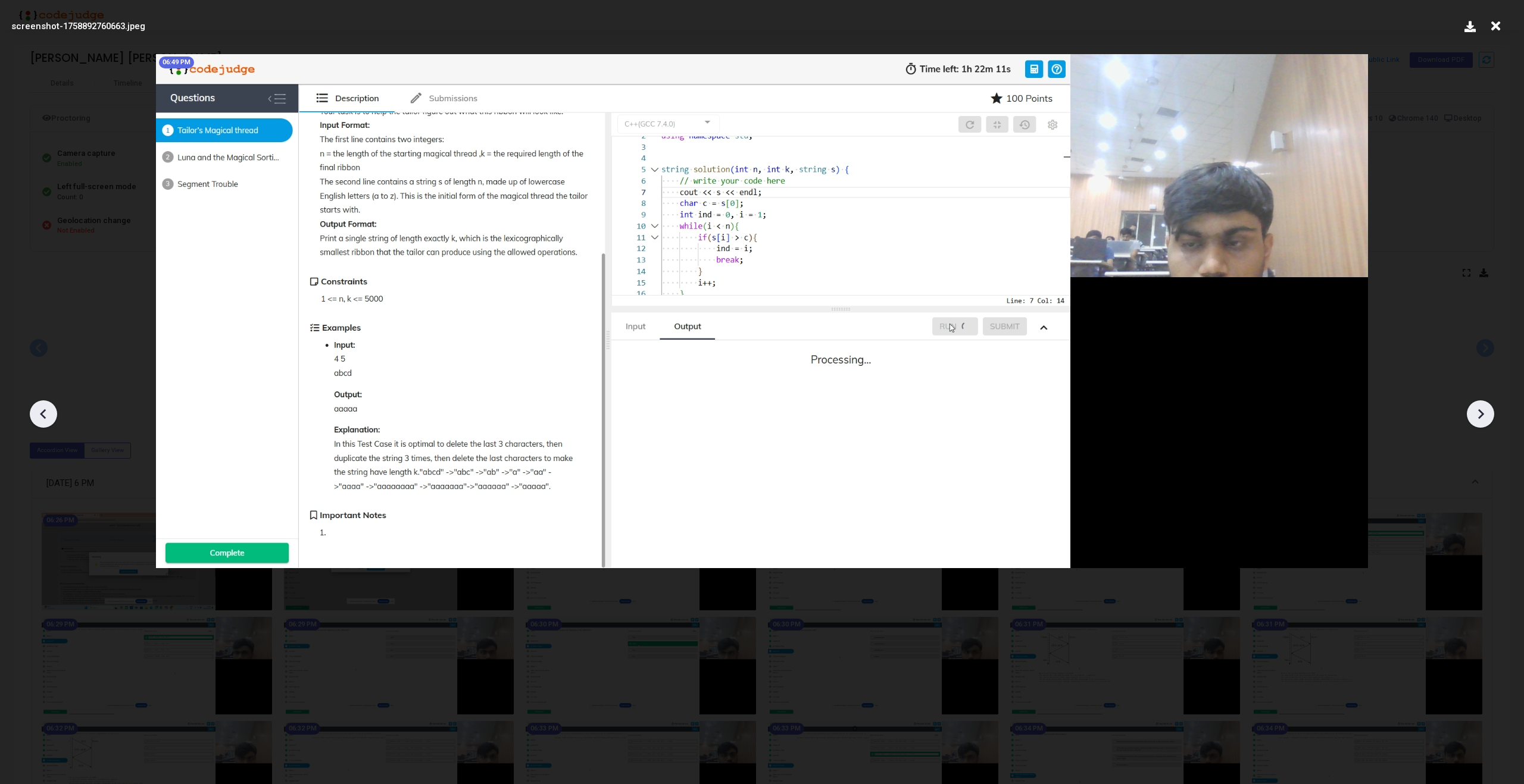
click at [1490, 416] on div at bounding box center [1481, 414] width 28 height 28
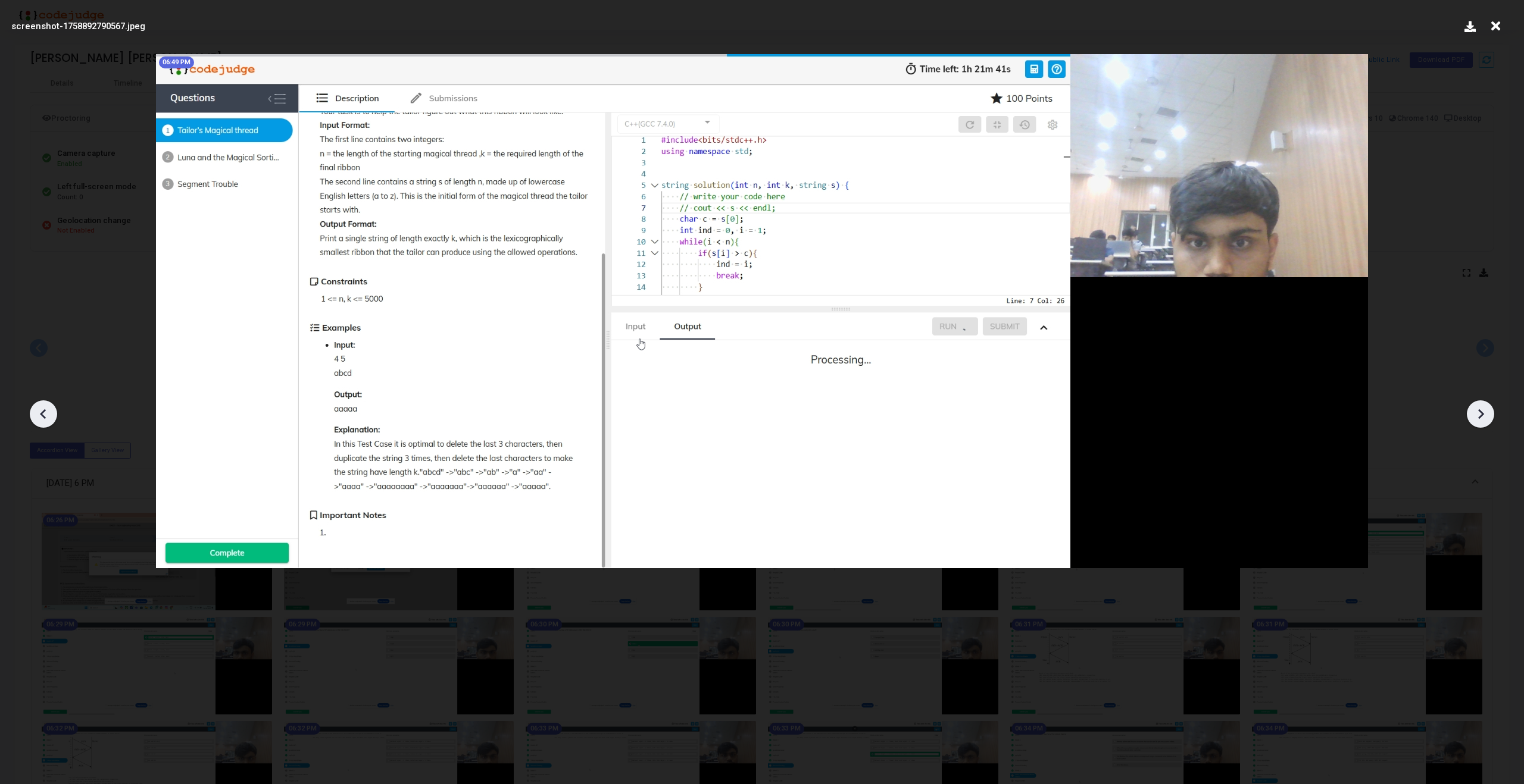
click at [1490, 416] on div at bounding box center [1481, 414] width 28 height 28
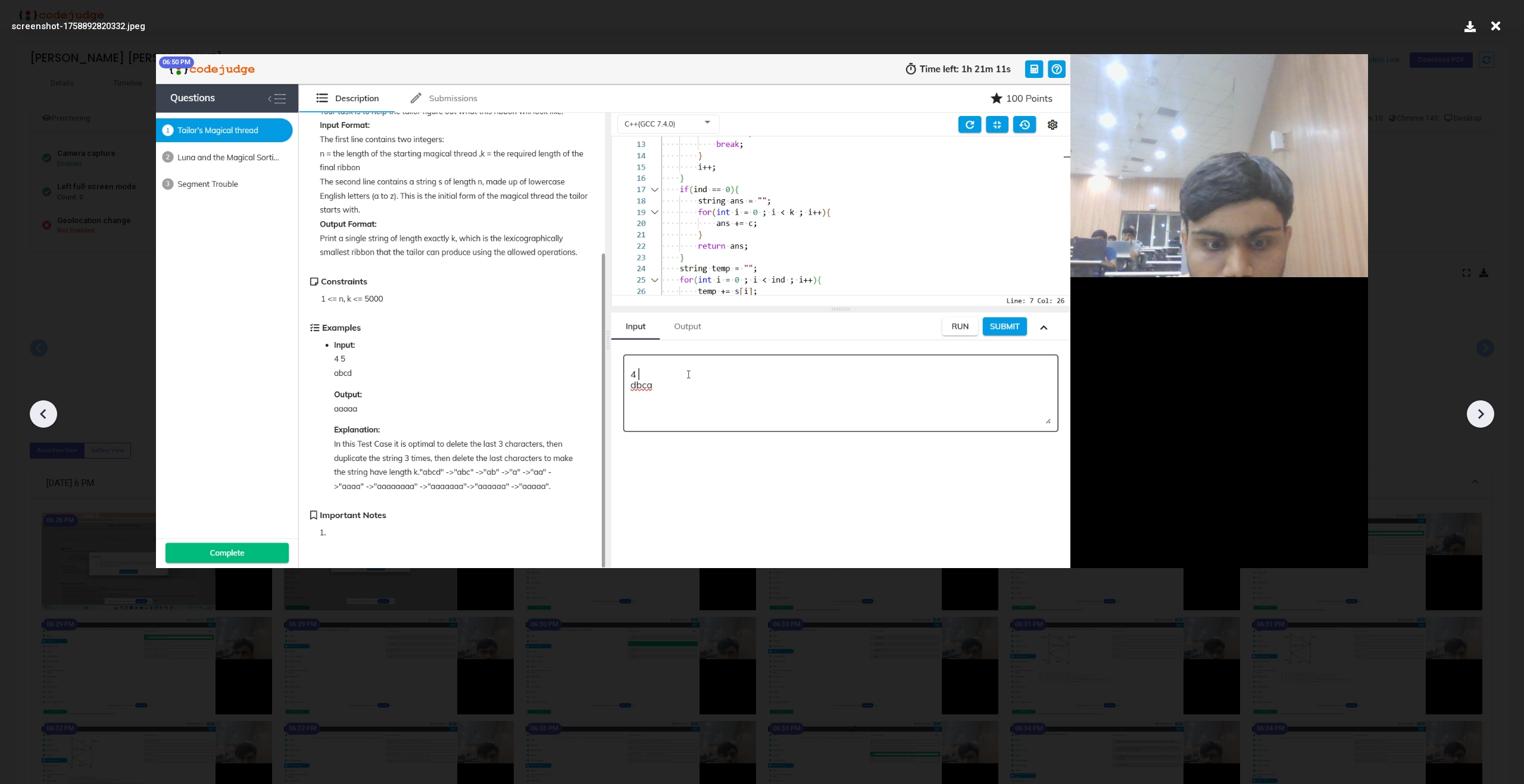
click at [1490, 416] on div at bounding box center [1481, 414] width 28 height 28
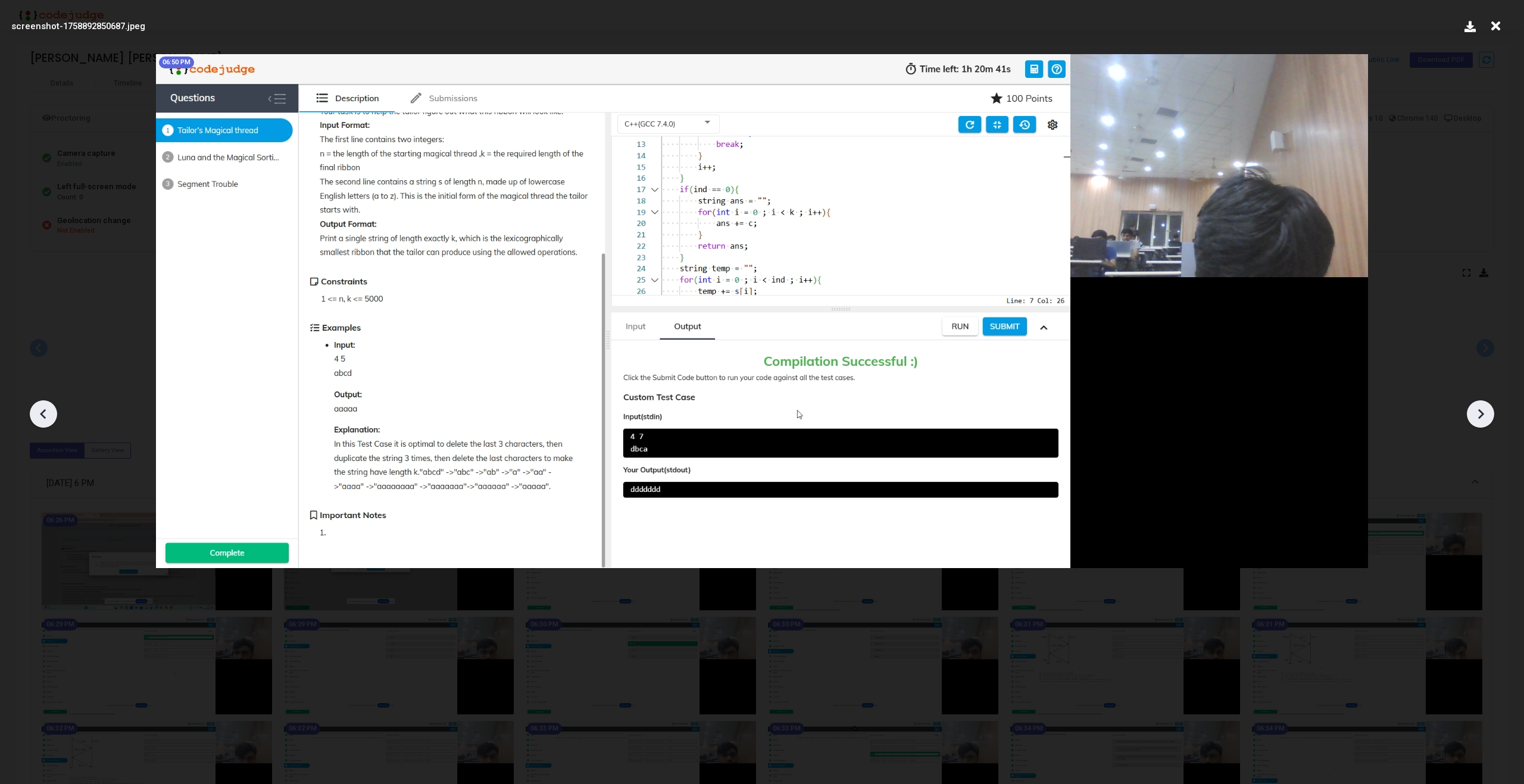
click at [1490, 416] on div at bounding box center [1481, 414] width 28 height 28
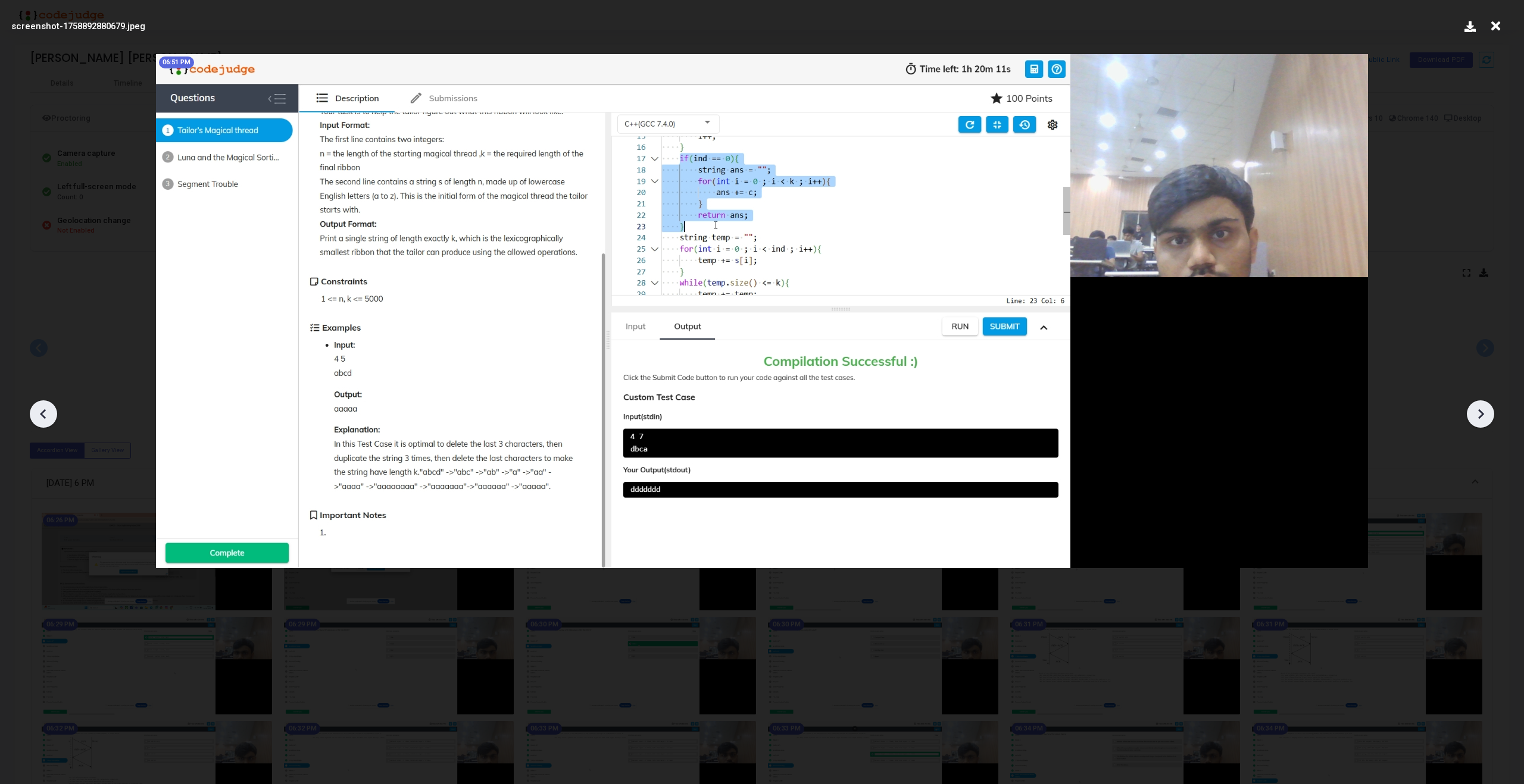
click at [1490, 416] on div at bounding box center [1481, 414] width 28 height 28
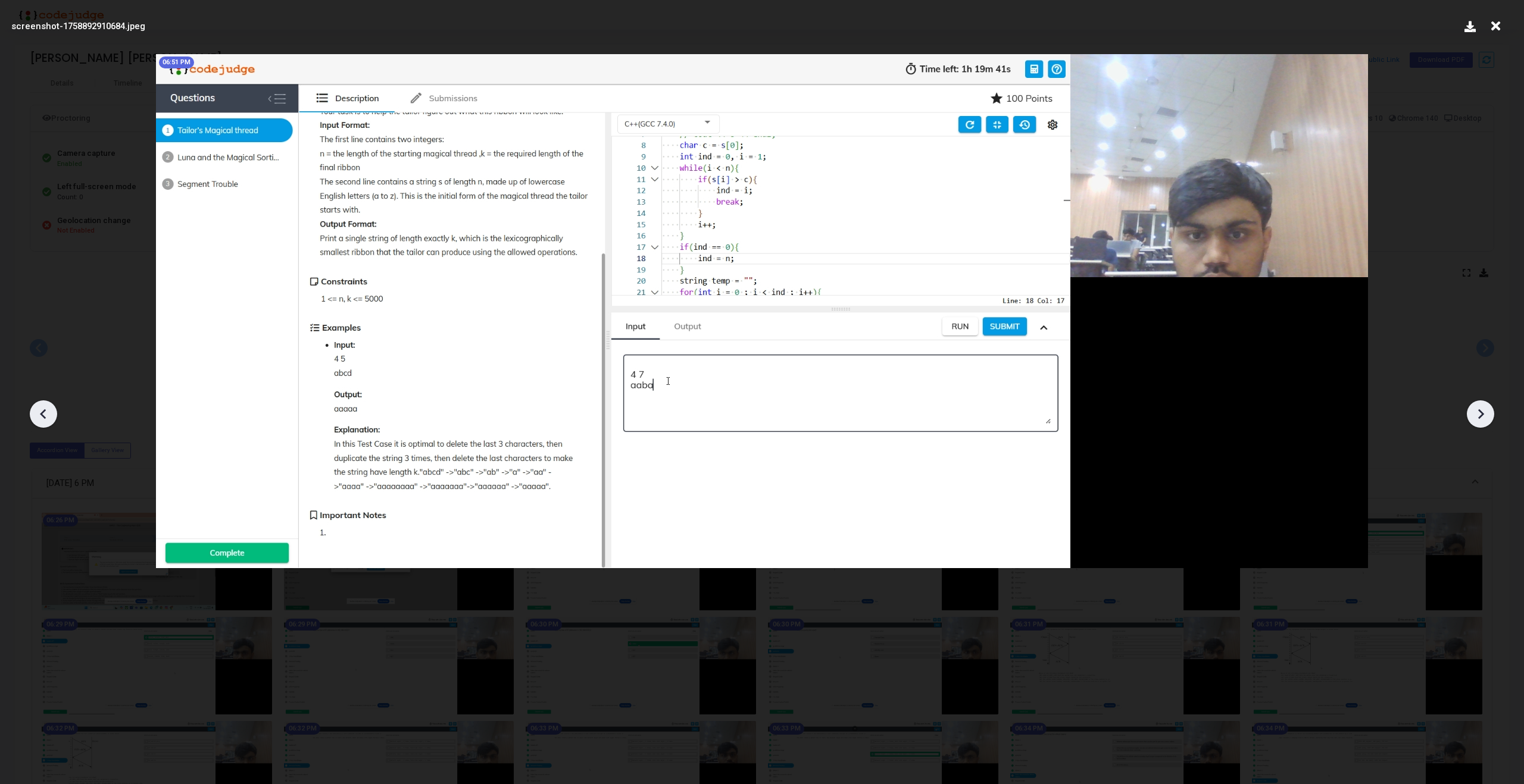
click at [47, 411] on icon at bounding box center [43, 414] width 18 height 18
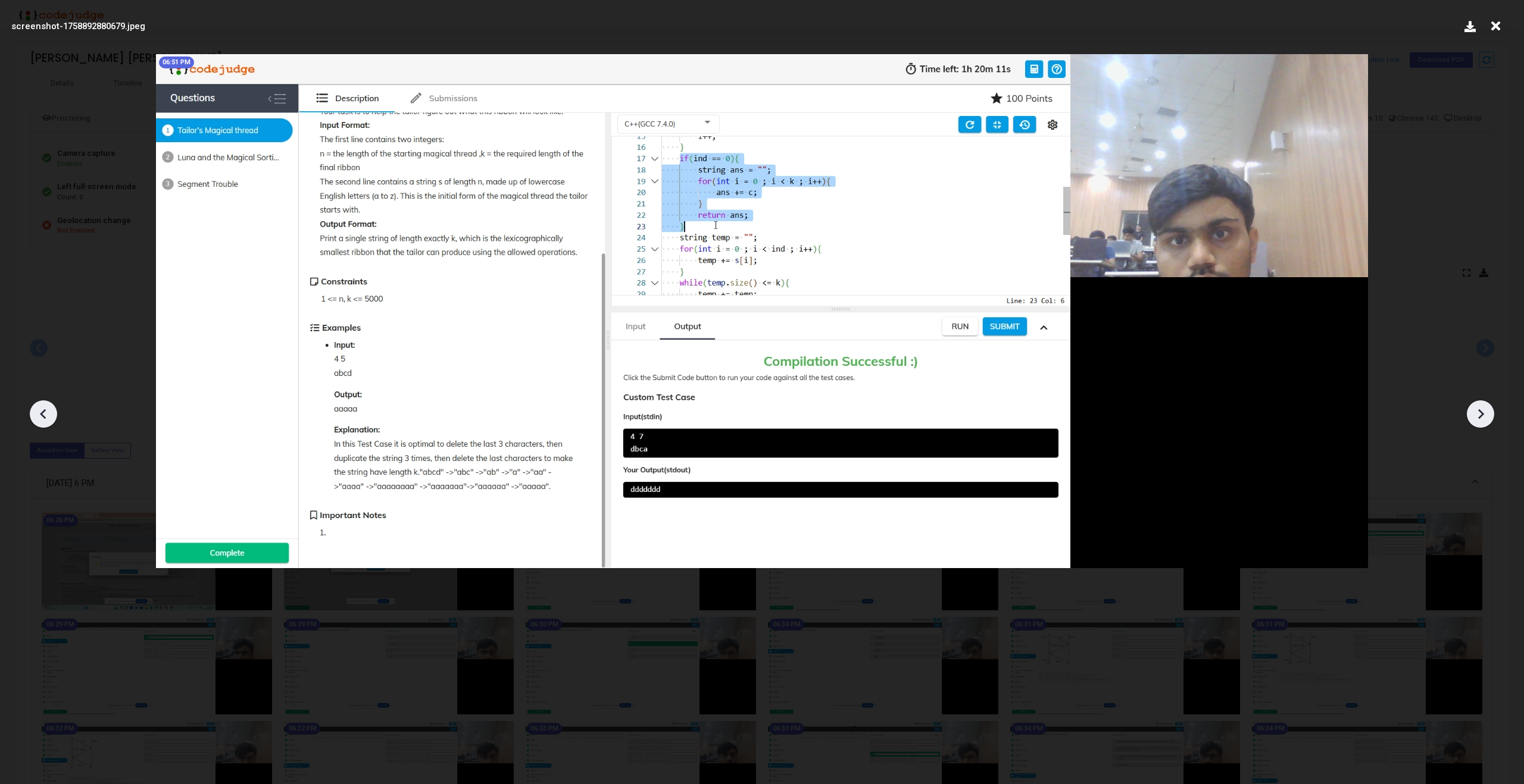
click at [47, 411] on icon at bounding box center [43, 414] width 18 height 18
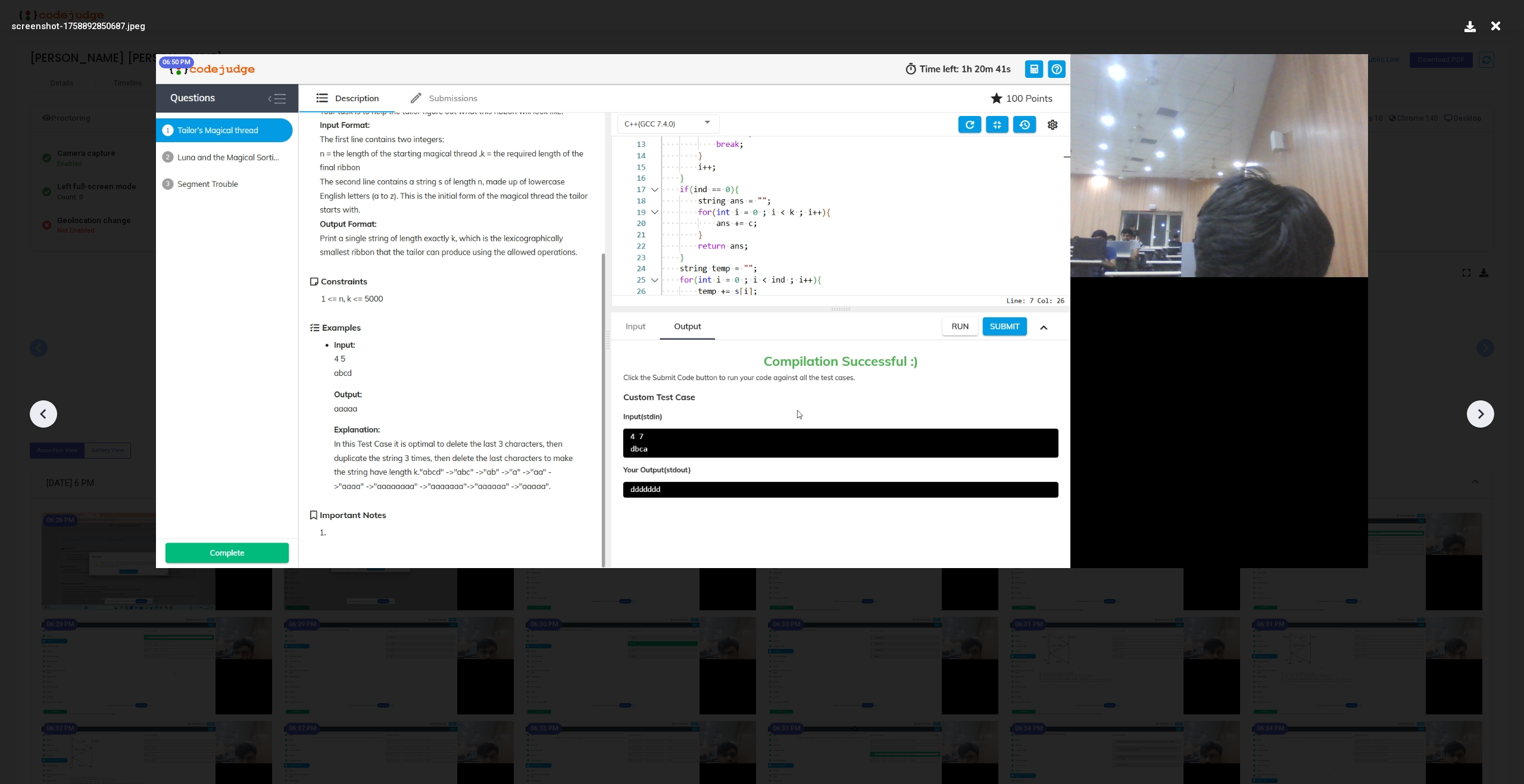
click at [1481, 416] on icon at bounding box center [1481, 414] width 6 height 10
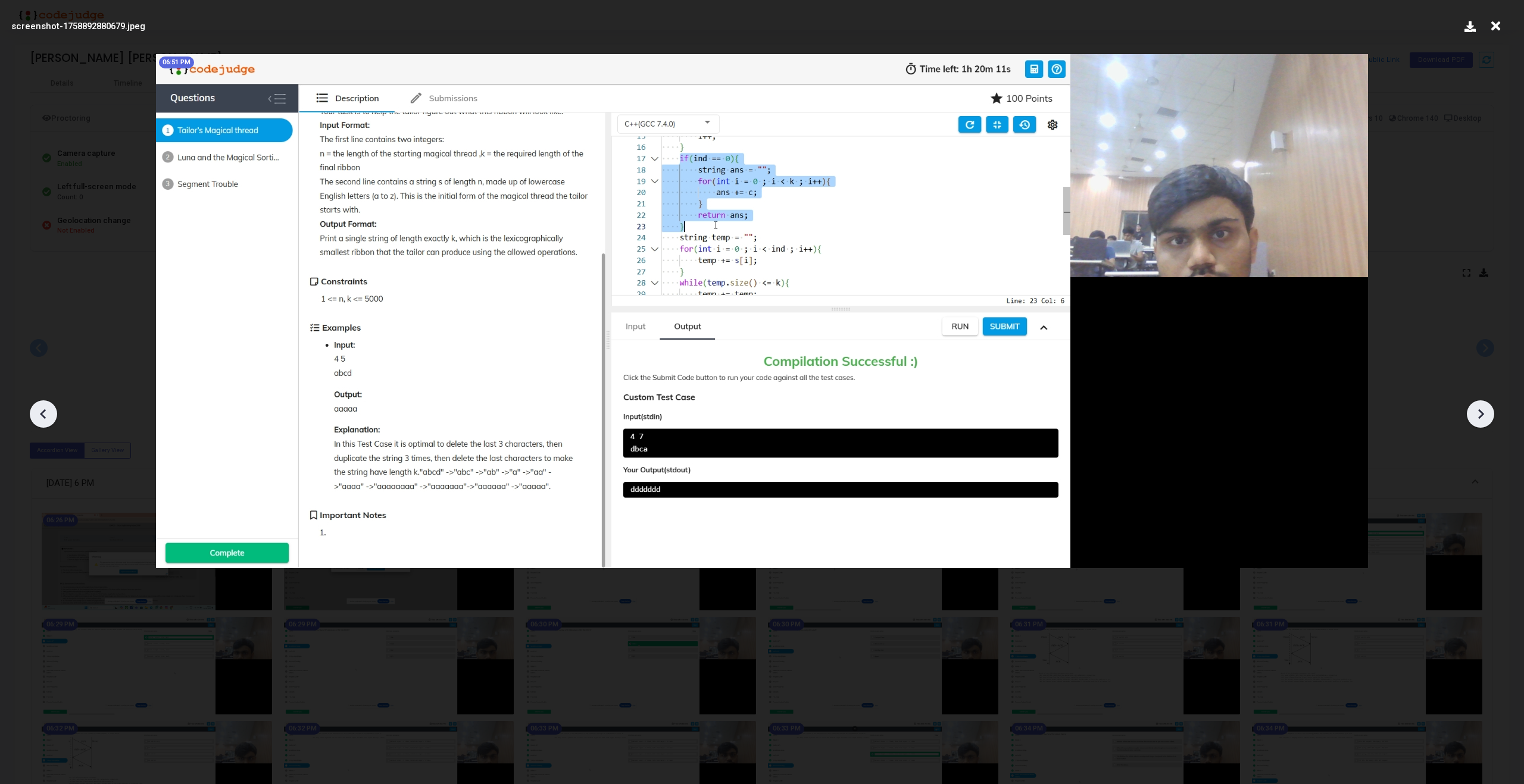
click at [1481, 416] on icon at bounding box center [1481, 414] width 6 height 10
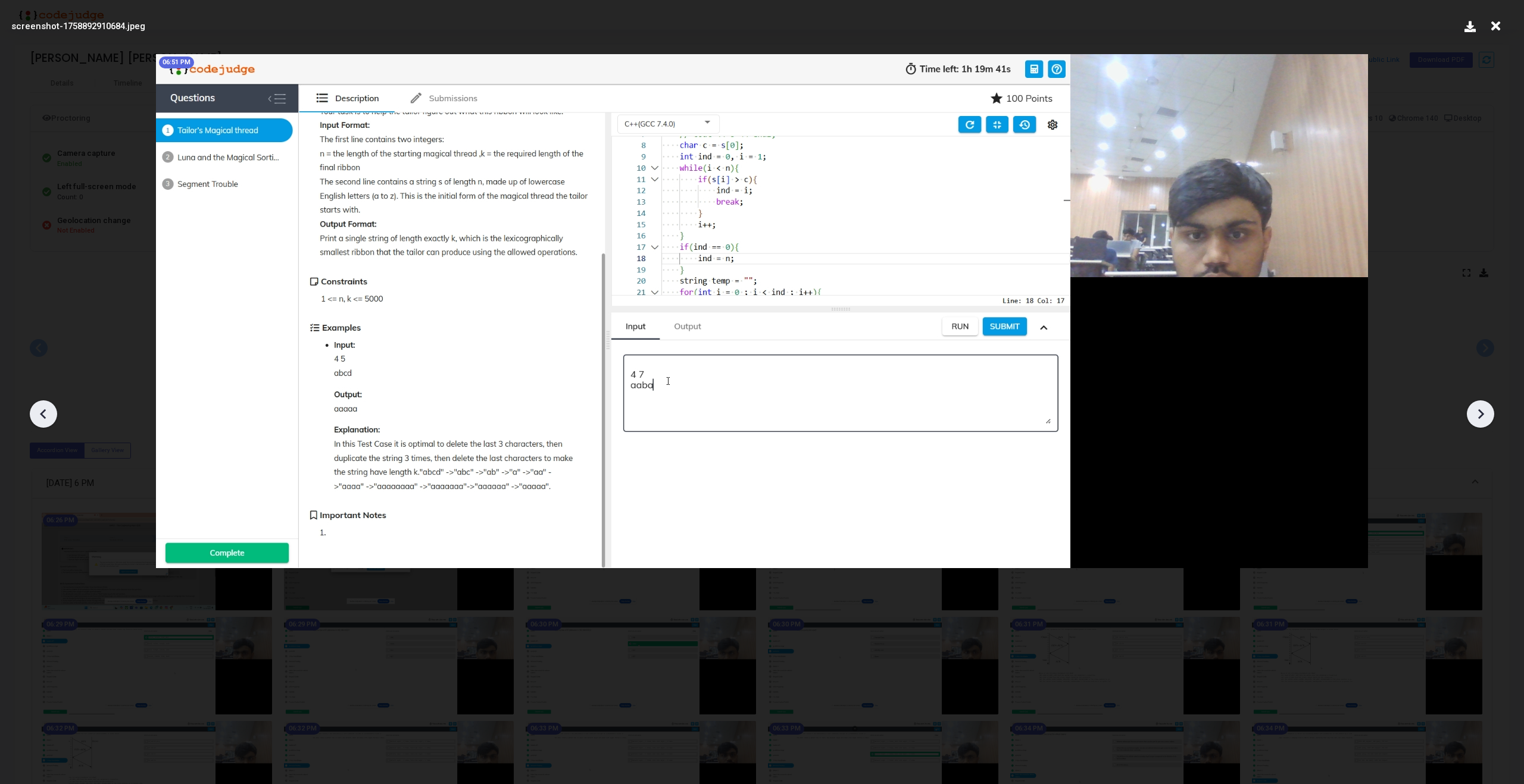
click at [1481, 416] on icon at bounding box center [1481, 414] width 6 height 10
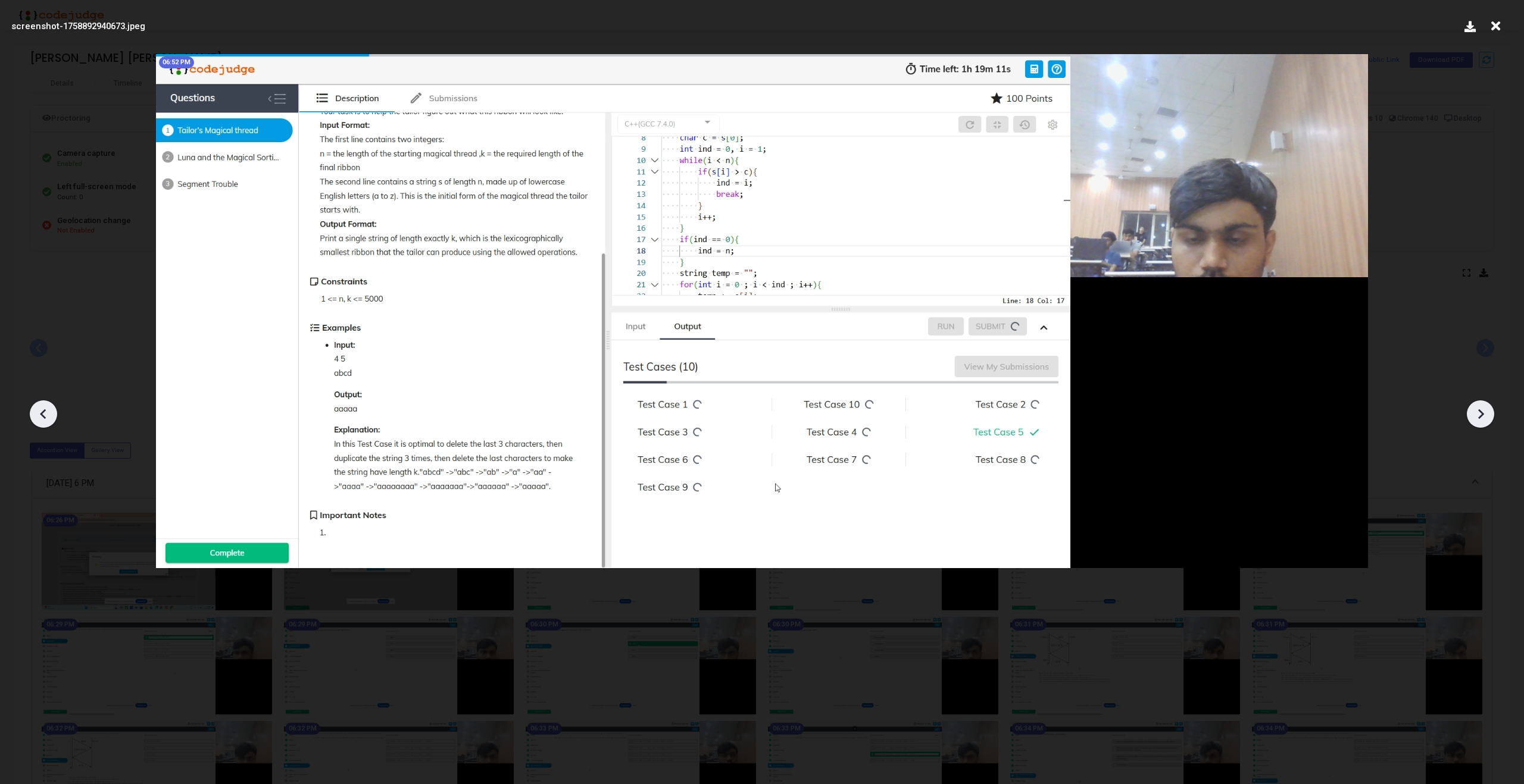
click at [1481, 416] on icon at bounding box center [1481, 414] width 6 height 10
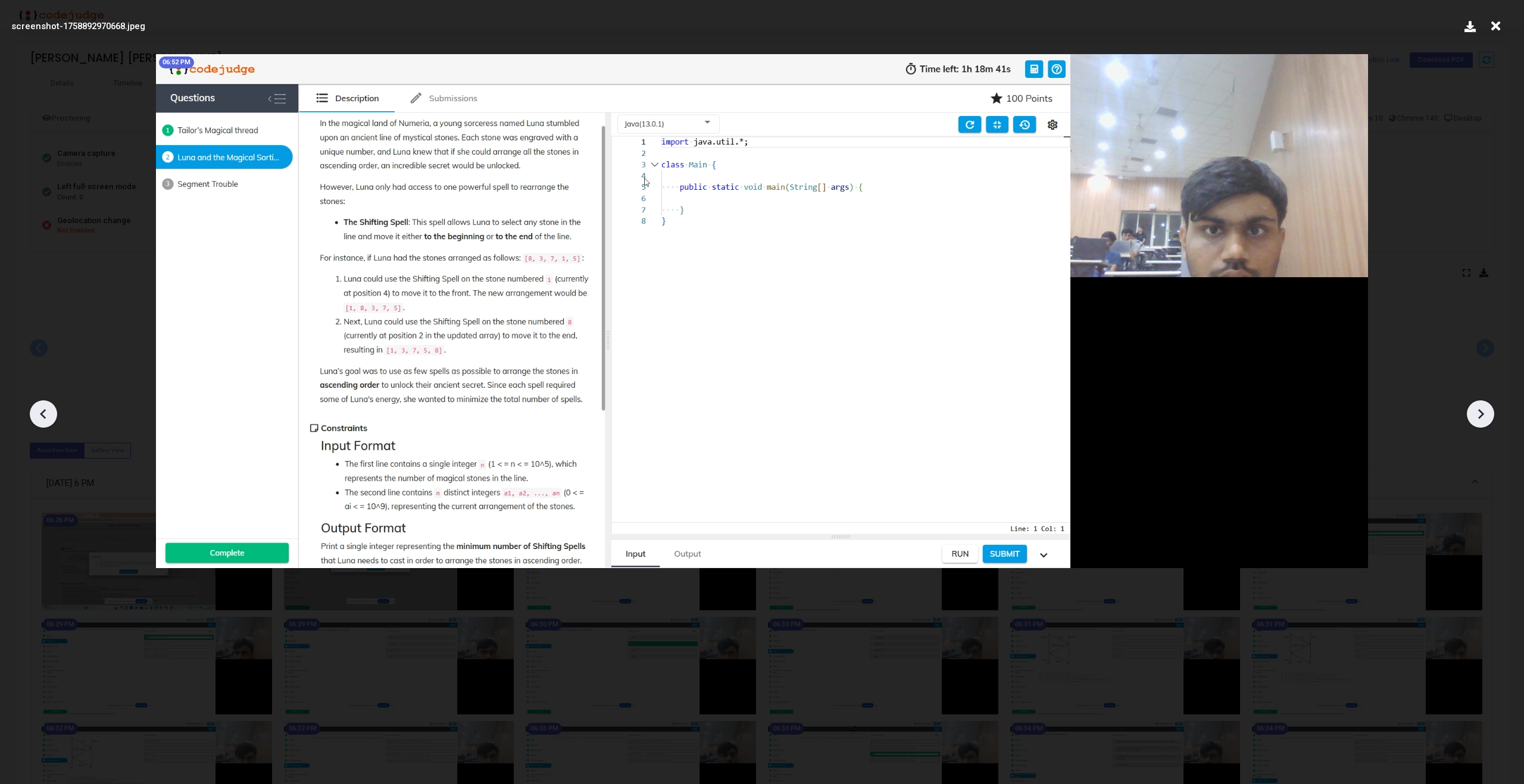
click at [45, 420] on icon at bounding box center [43, 414] width 18 height 18
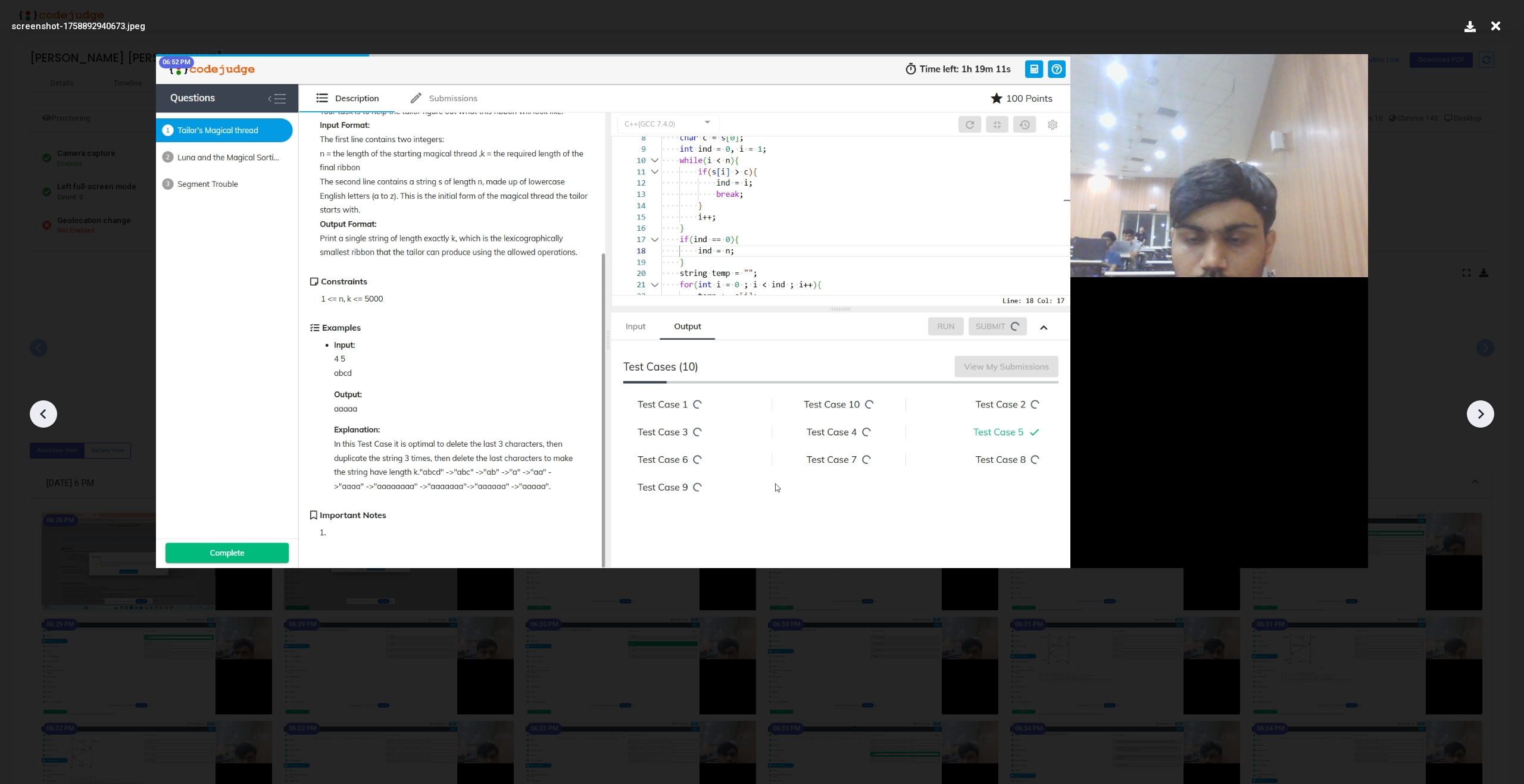
click at [45, 420] on icon at bounding box center [43, 414] width 18 height 18
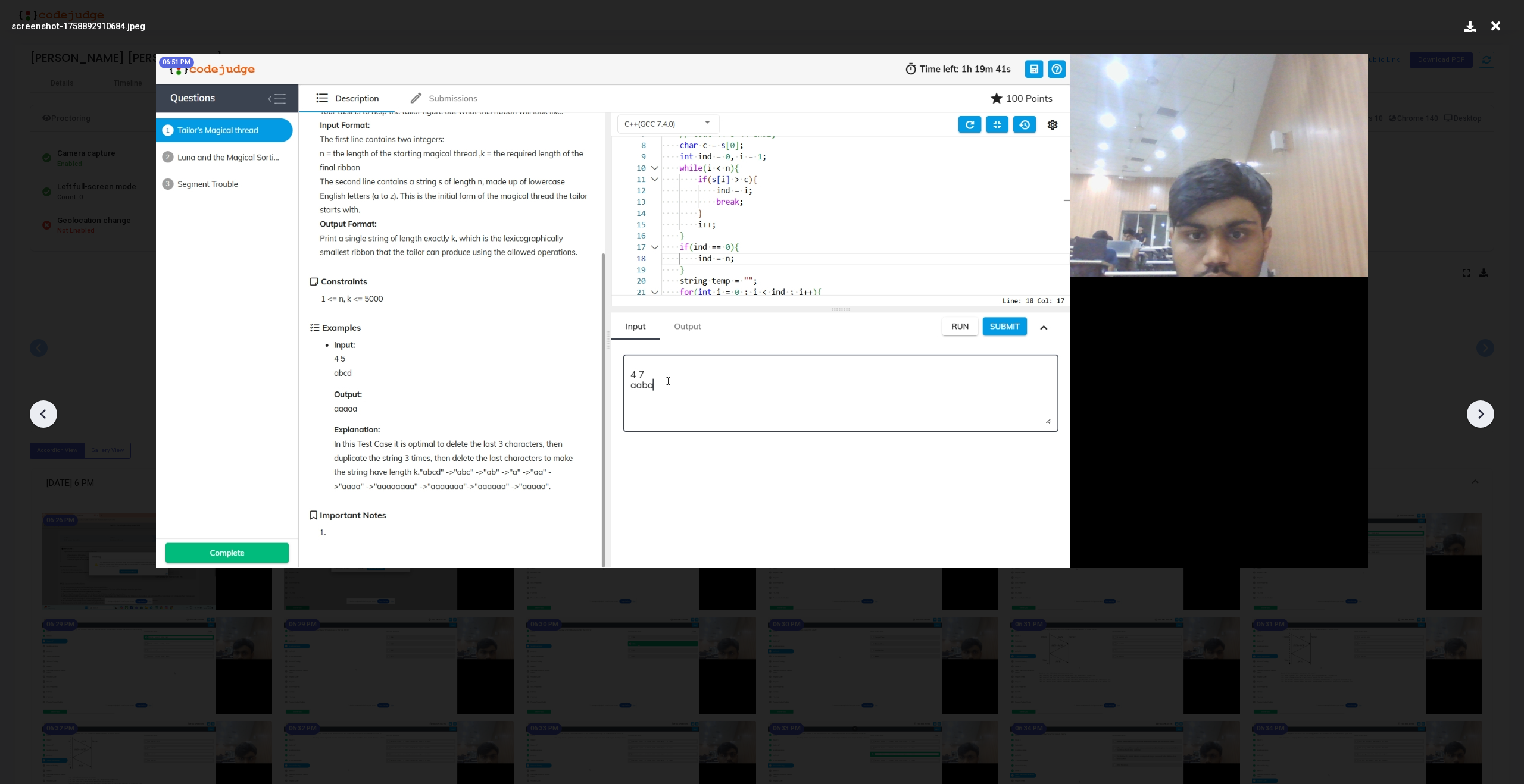
click at [45, 420] on icon at bounding box center [43, 414] width 18 height 18
